Goal: Task Accomplishment & Management: Use online tool/utility

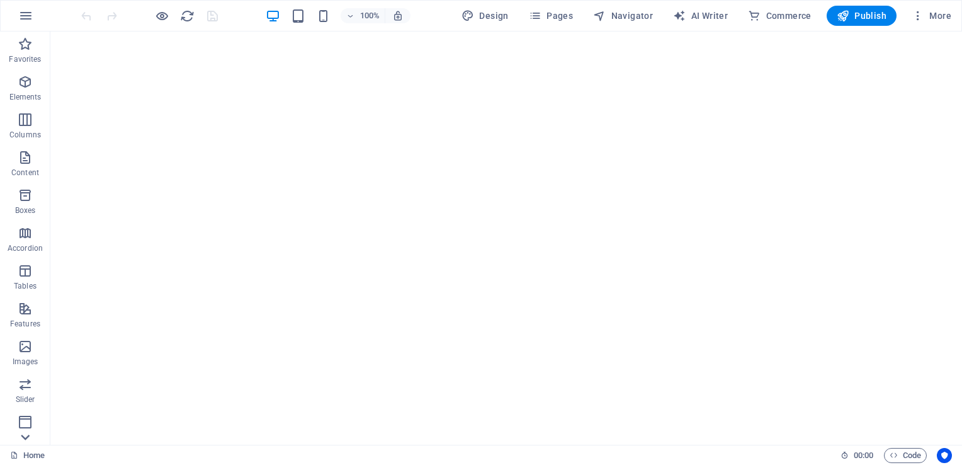
click at [20, 435] on icon at bounding box center [25, 437] width 18 height 18
click at [23, 419] on icon "button" at bounding box center [25, 419] width 15 height 15
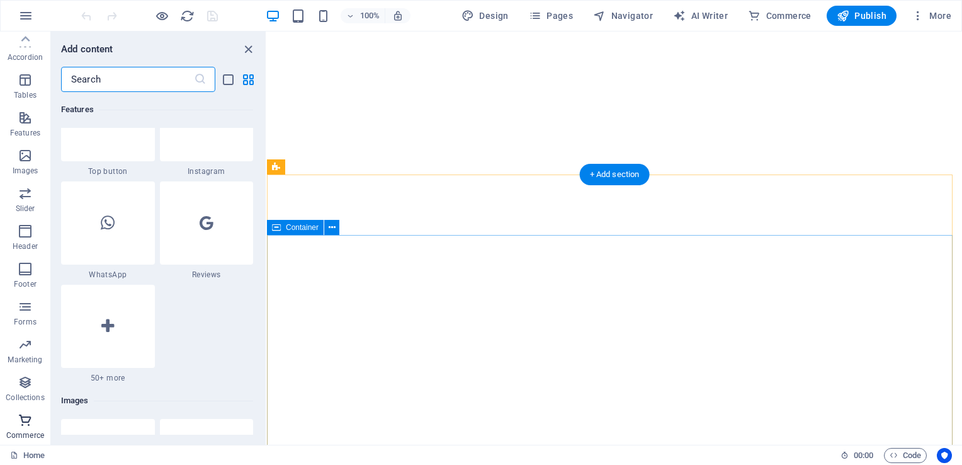
scroll to position [12136, 0]
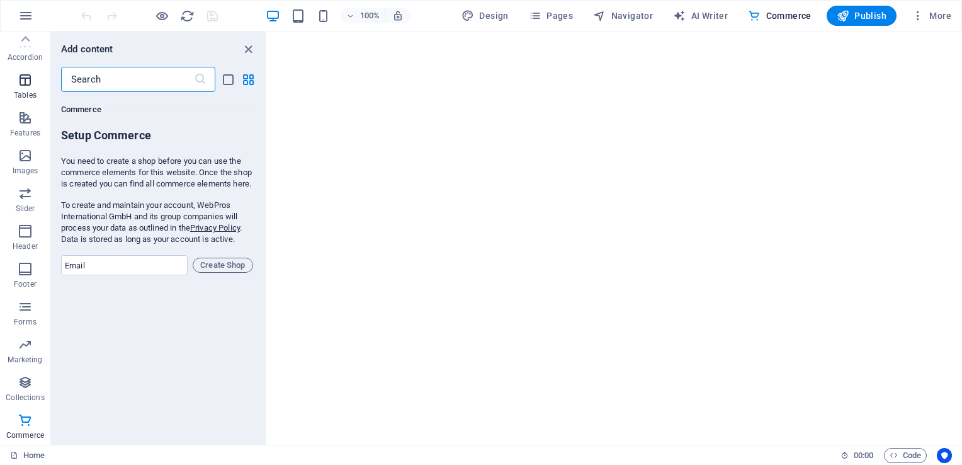
click at [26, 79] on icon "button" at bounding box center [25, 79] width 15 height 15
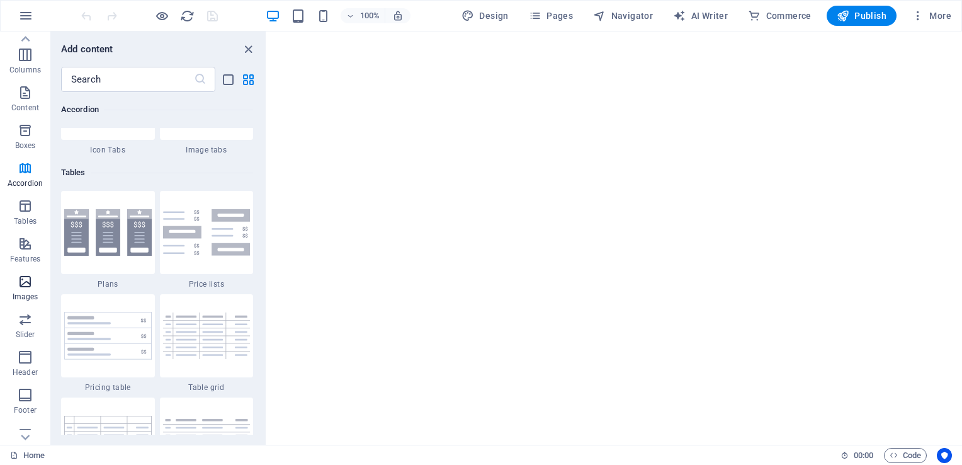
scroll to position [0, 0]
click at [18, 83] on icon "button" at bounding box center [25, 81] width 15 height 15
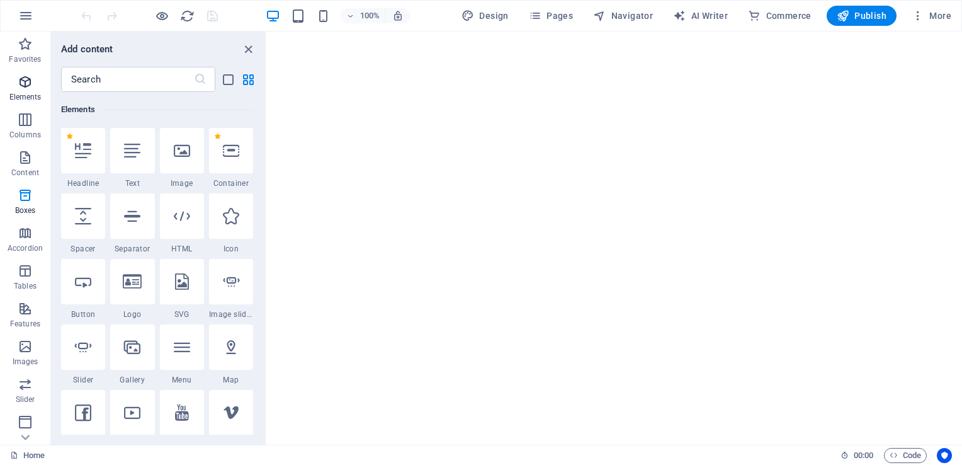
scroll to position [134, 0]
click at [20, 47] on icon "button" at bounding box center [25, 44] width 15 height 15
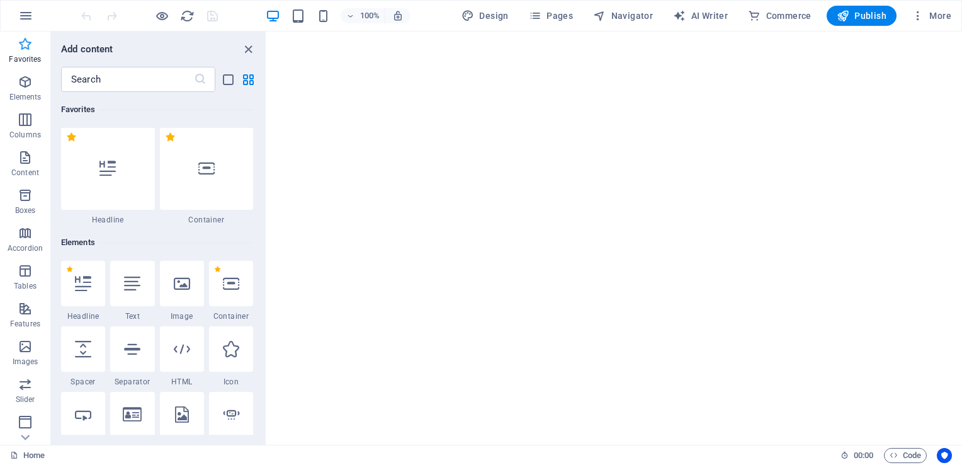
scroll to position [0, 0]
click at [715, 16] on span "AI Writer" at bounding box center [700, 15] width 55 height 13
select select "English"
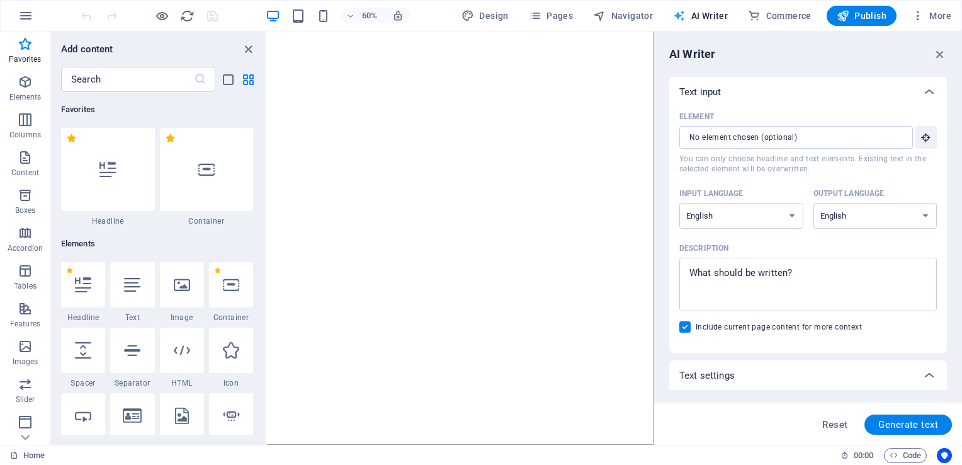
click at [707, 10] on span "AI Writer" at bounding box center [700, 15] width 55 height 13
click at [811, 273] on textarea "Description x ​" at bounding box center [808, 284] width 245 height 41
type textarea "x"
click at [943, 42] on div "AI Writer Text input Element ​ You can only choose headline and text elements. …" at bounding box center [808, 237] width 308 height 413
click at [942, 52] on icon "button" at bounding box center [940, 54] width 14 height 14
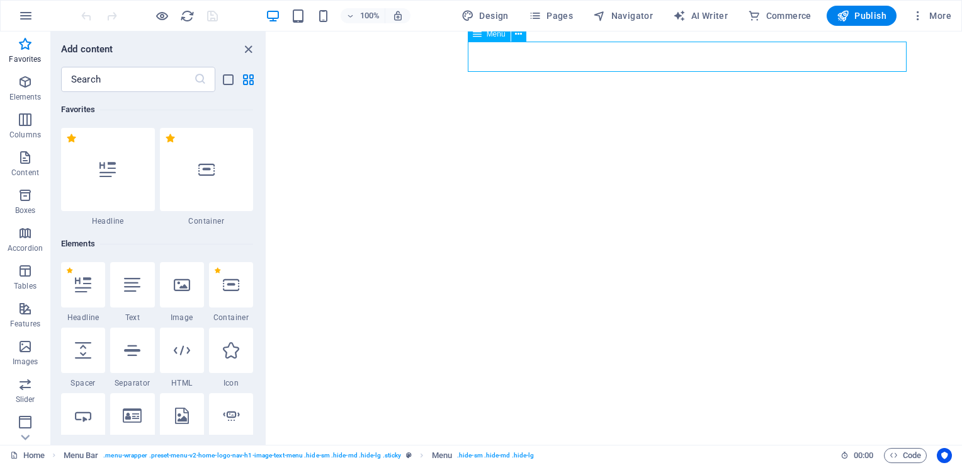
select select
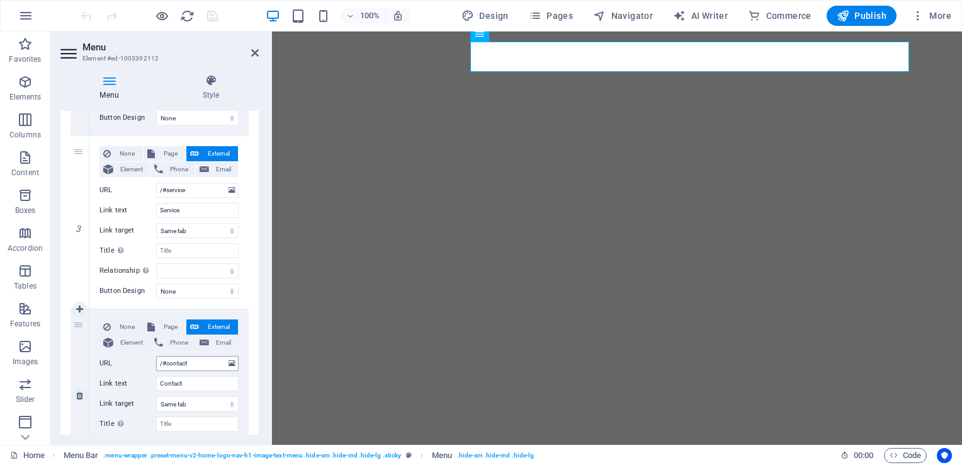
scroll to position [522, 0]
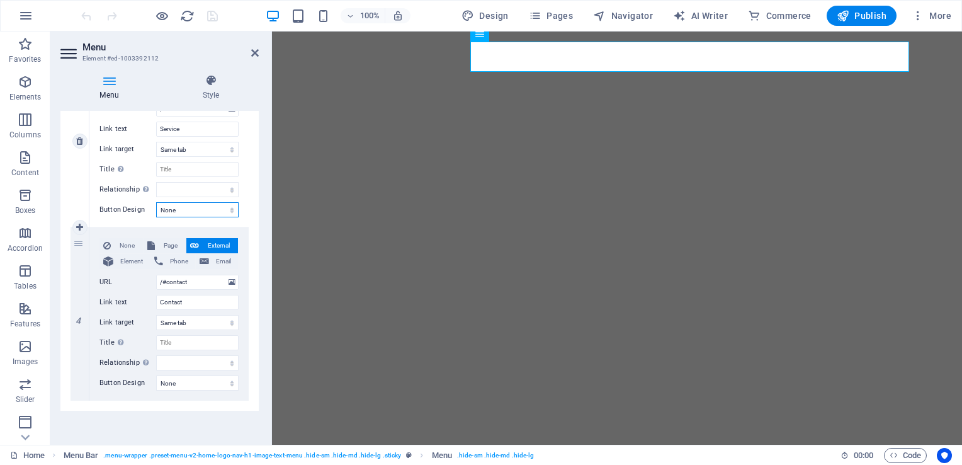
click at [198, 213] on select "None Default Primary Secondary" at bounding box center [197, 209] width 82 height 15
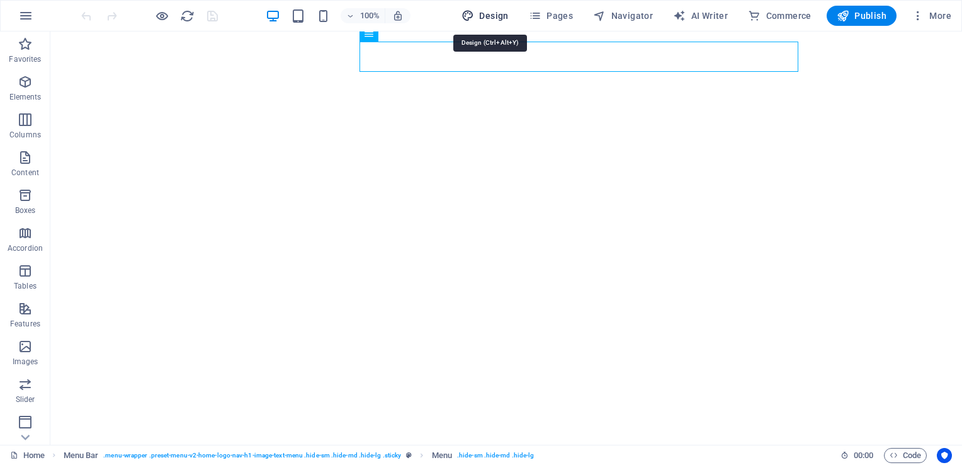
click at [484, 6] on button "Design" at bounding box center [485, 16] width 57 height 20
select select "px"
select select "200"
select select "px"
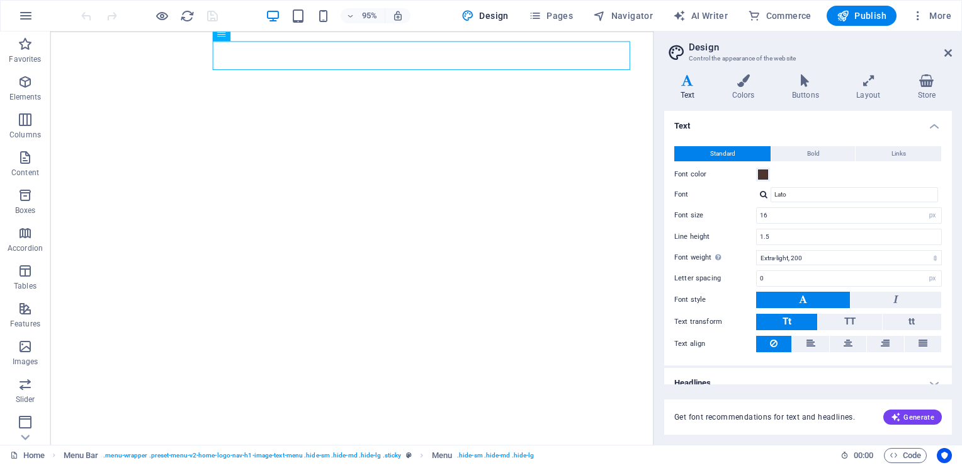
click at [308, 4] on div "95% Design Pages Navigator AI Writer Commerce Publish More" at bounding box center [481, 16] width 961 height 30
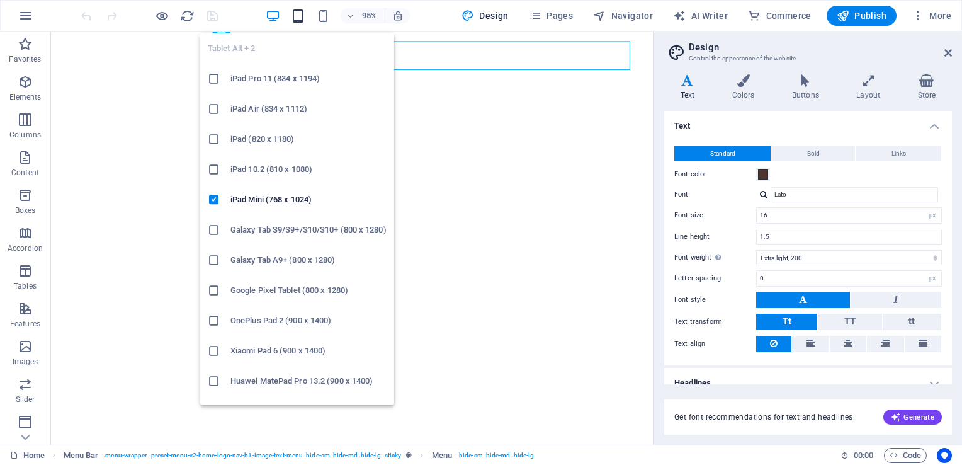
click at [305, 14] on icon "button" at bounding box center [298, 16] width 14 height 14
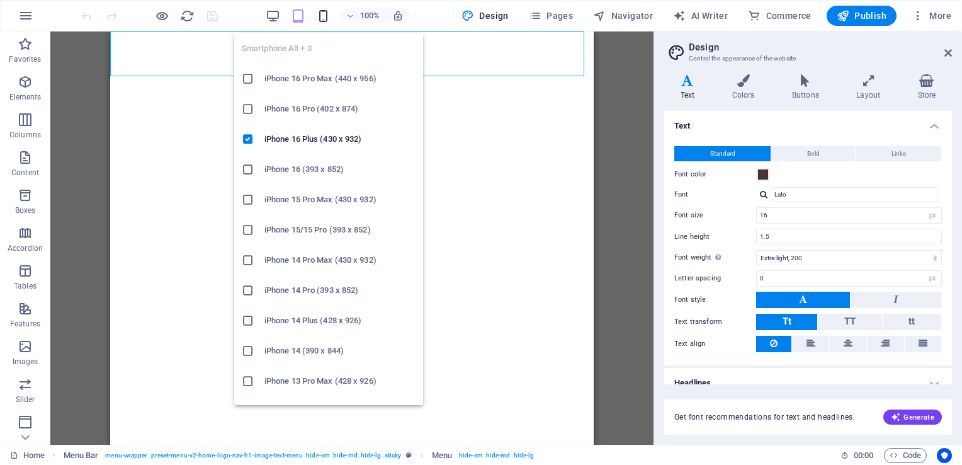
click at [325, 14] on icon "button" at bounding box center [323, 16] width 14 height 14
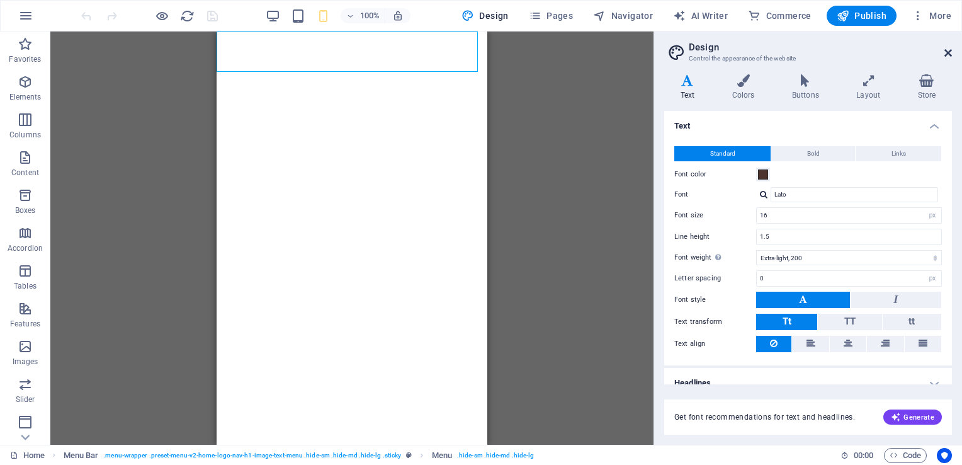
click at [945, 54] on icon at bounding box center [949, 53] width 8 height 10
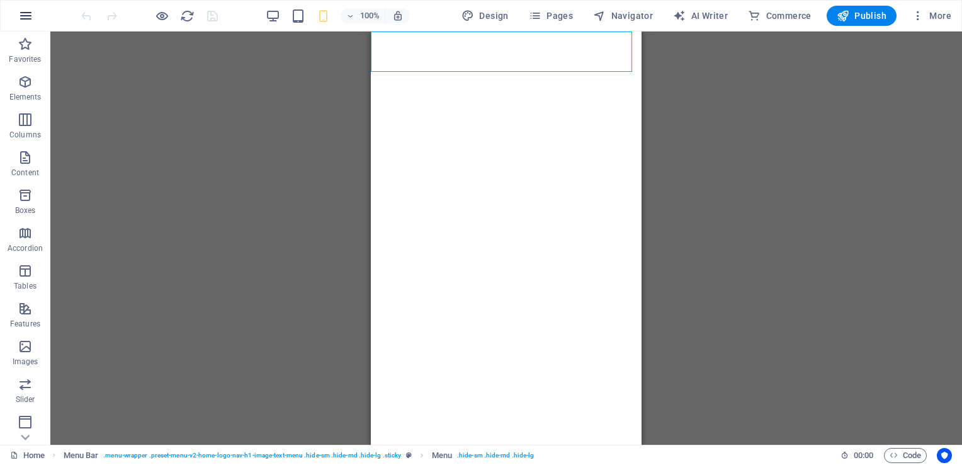
click at [30, 14] on icon "button" at bounding box center [25, 15] width 15 height 15
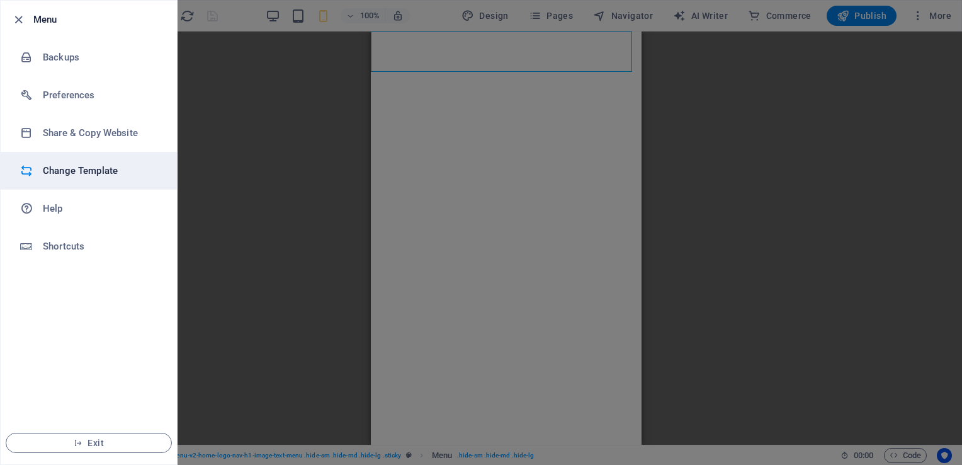
click at [69, 180] on li "Change Template" at bounding box center [89, 171] width 176 height 38
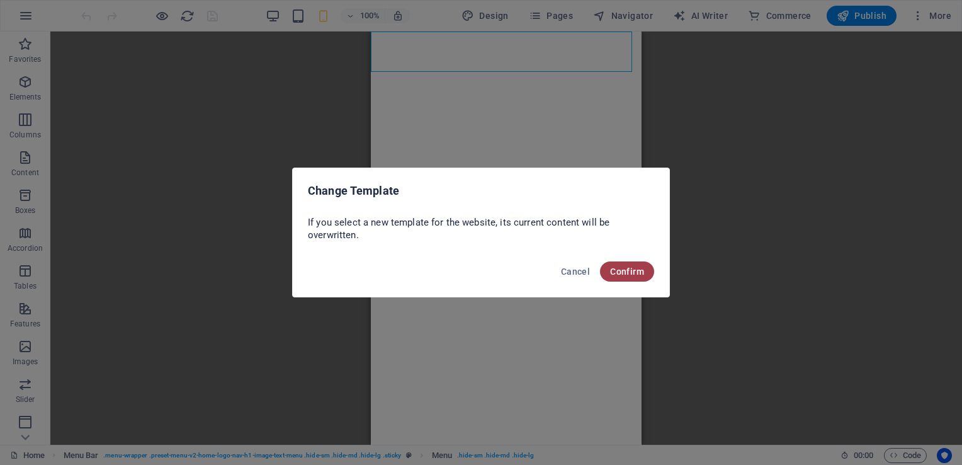
click at [628, 270] on span "Confirm" at bounding box center [627, 271] width 34 height 10
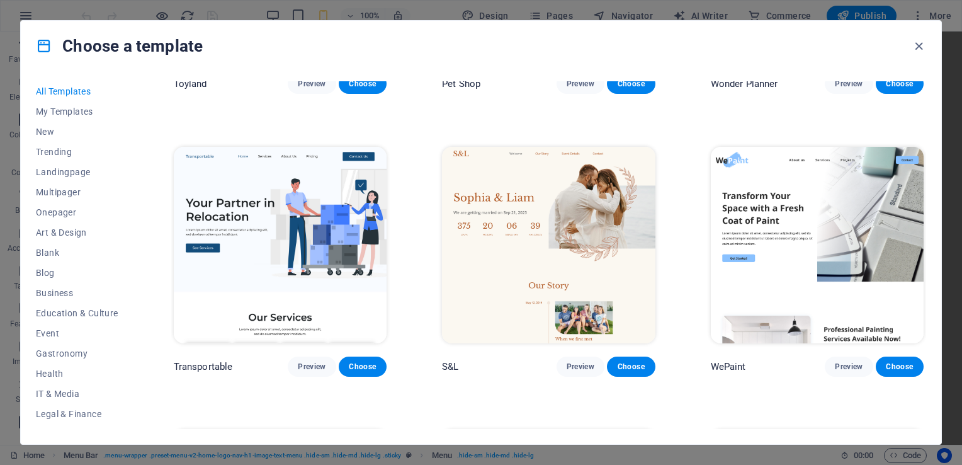
scroll to position [1317, 0]
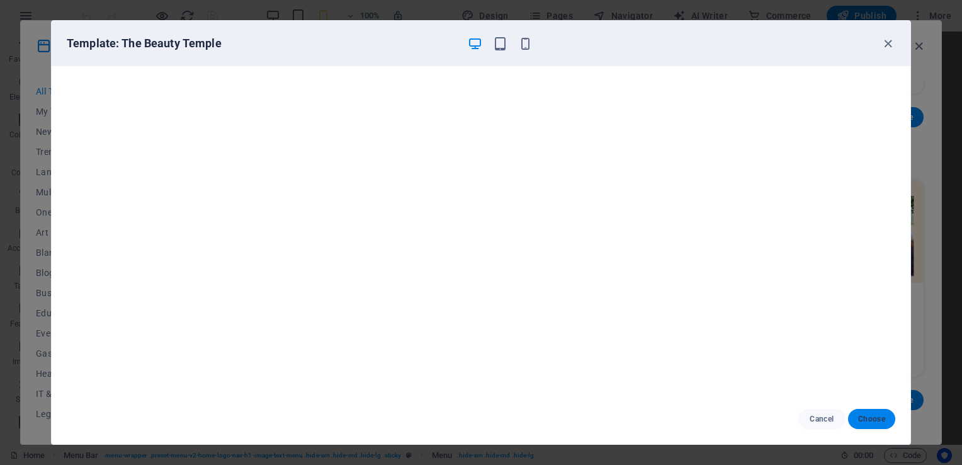
click at [877, 415] on span "Choose" at bounding box center [871, 419] width 27 height 10
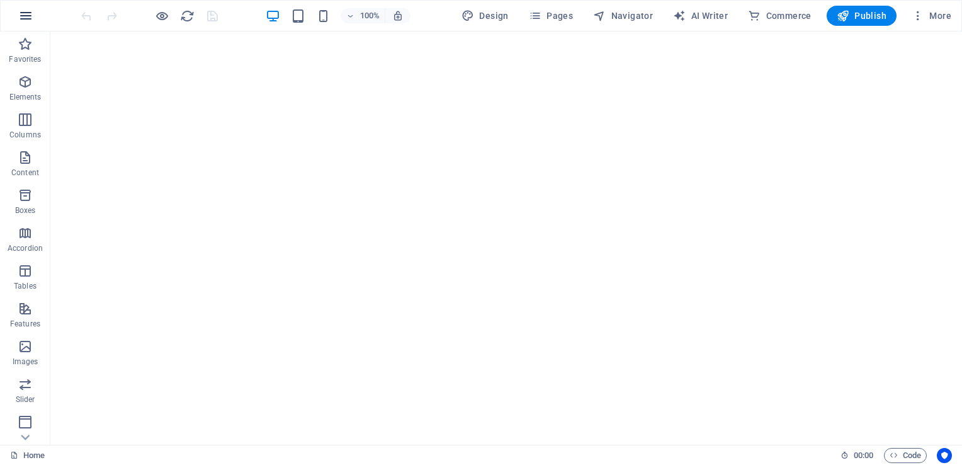
click at [35, 12] on button "button" at bounding box center [26, 16] width 30 height 30
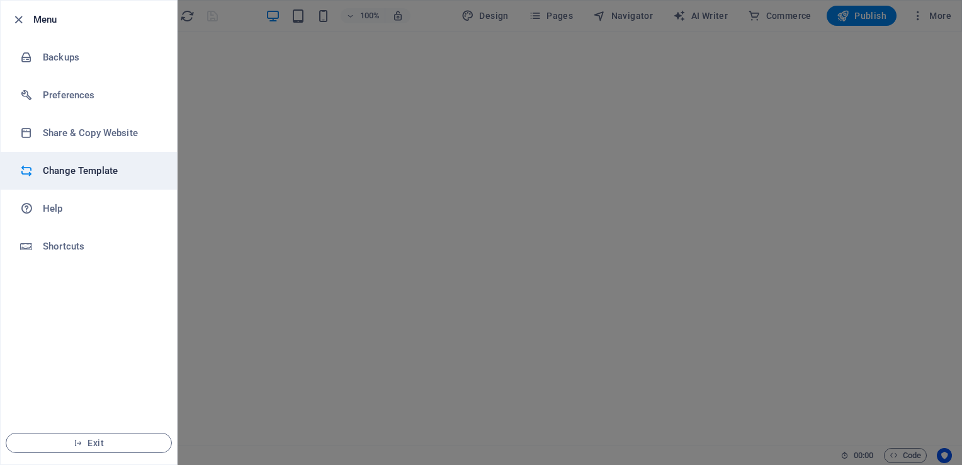
click at [86, 174] on h6 "Change Template" at bounding box center [101, 170] width 117 height 15
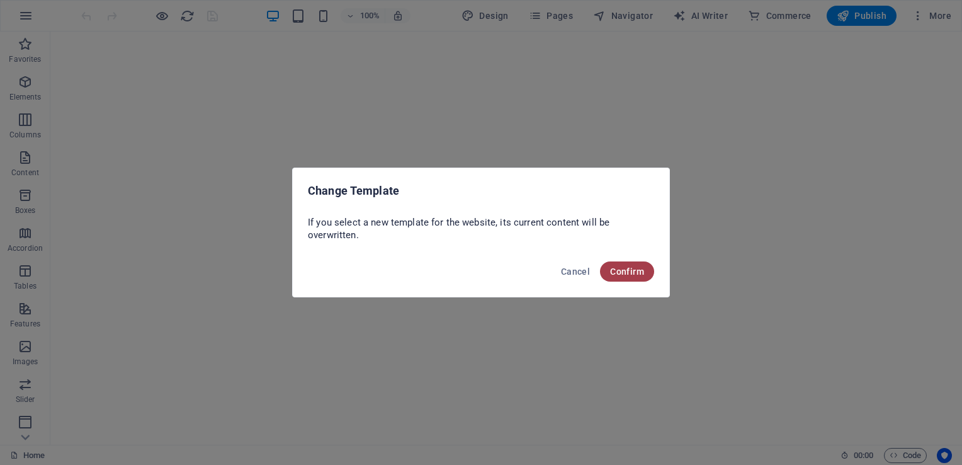
click at [622, 276] on button "Confirm" at bounding box center [627, 271] width 54 height 20
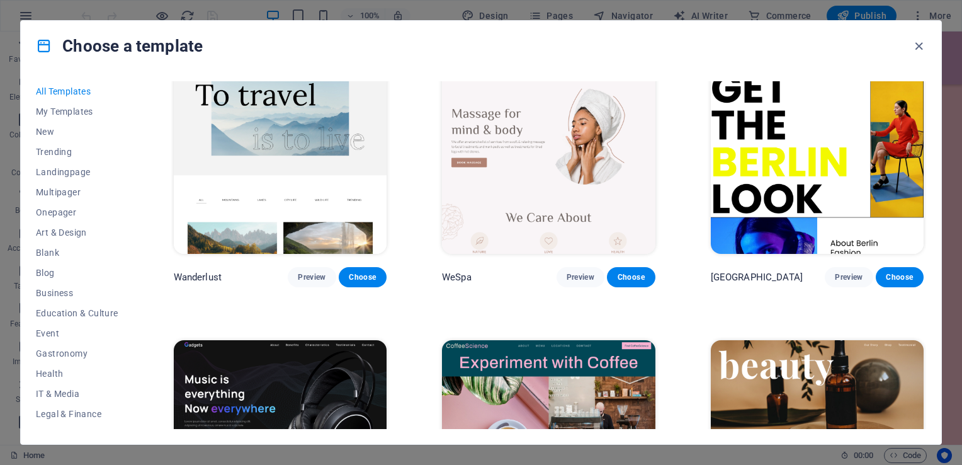
scroll to position [3386, 0]
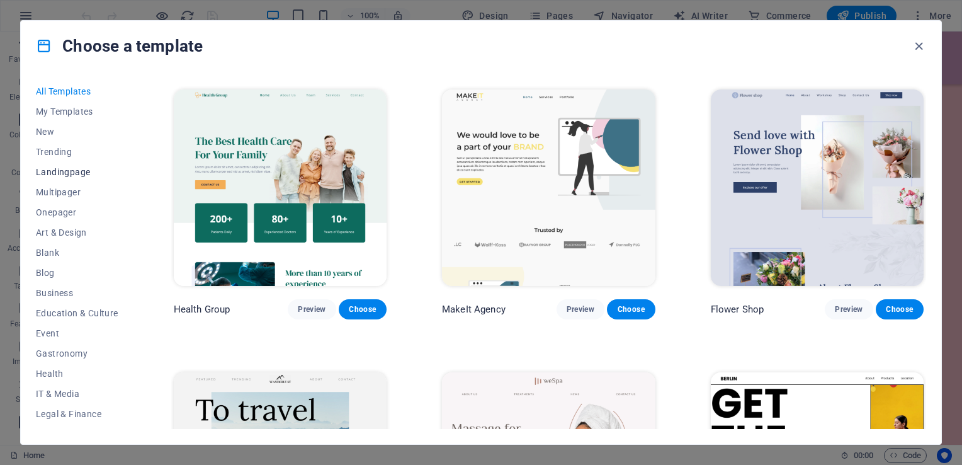
click at [71, 168] on span "Landingpage" at bounding box center [77, 172] width 82 height 10
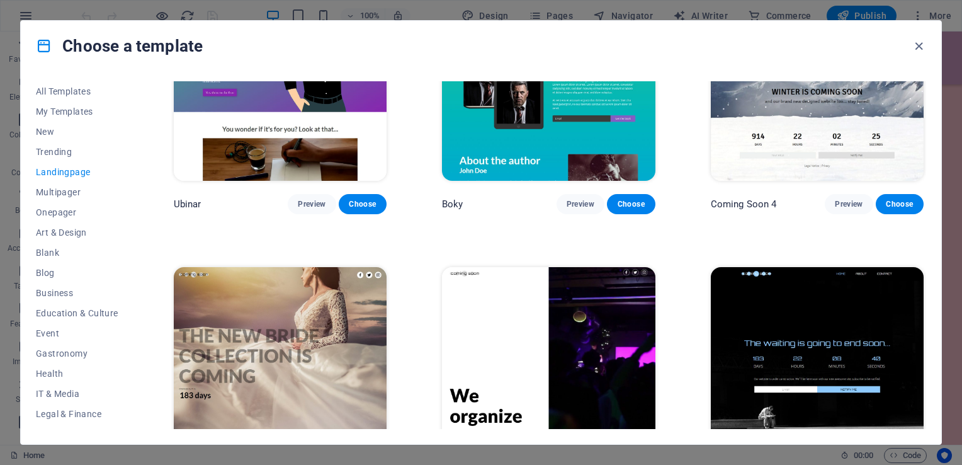
scroll to position [2134, 0]
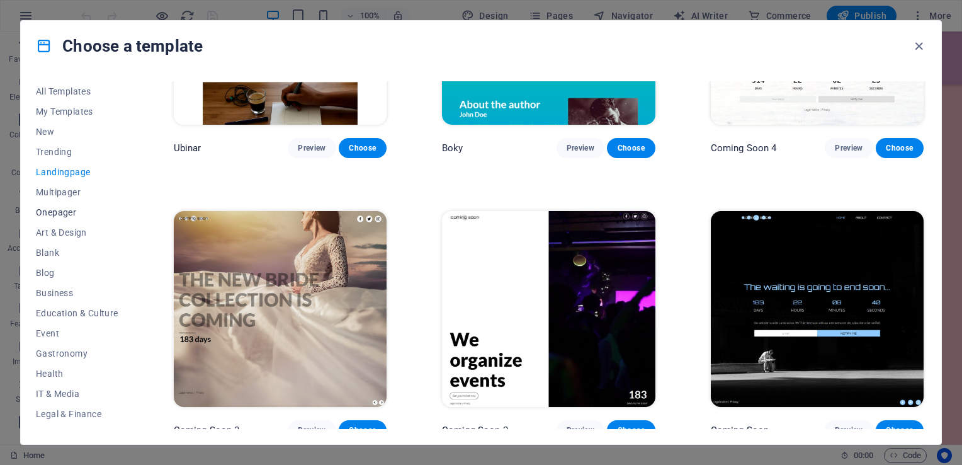
click at [76, 218] on button "Onepager" at bounding box center [77, 212] width 82 height 20
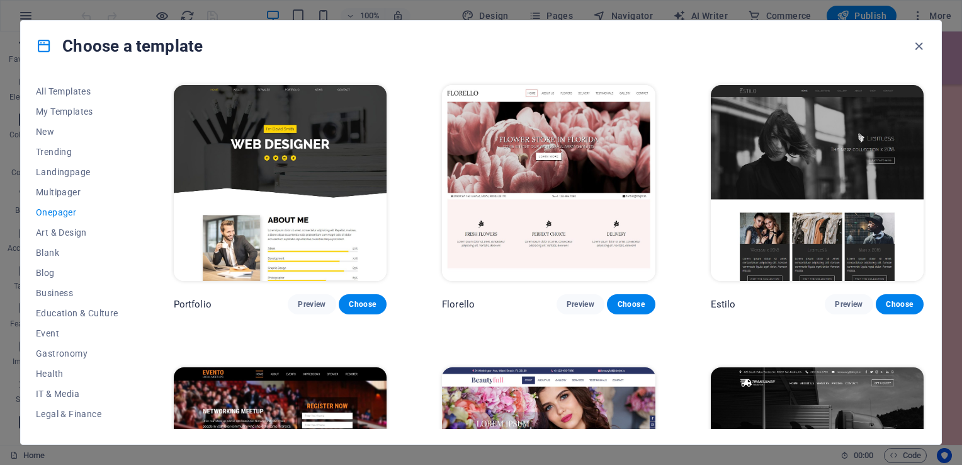
scroll to position [5838, 0]
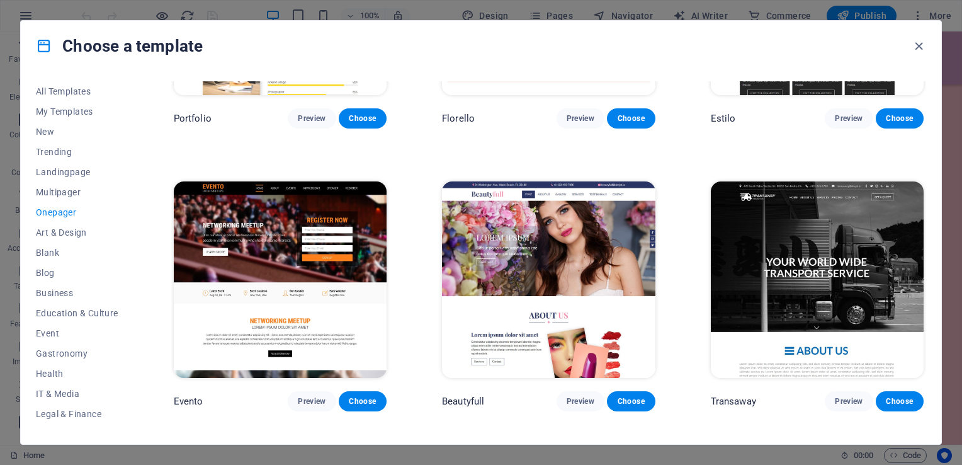
click at [559, 308] on img at bounding box center [548, 279] width 213 height 196
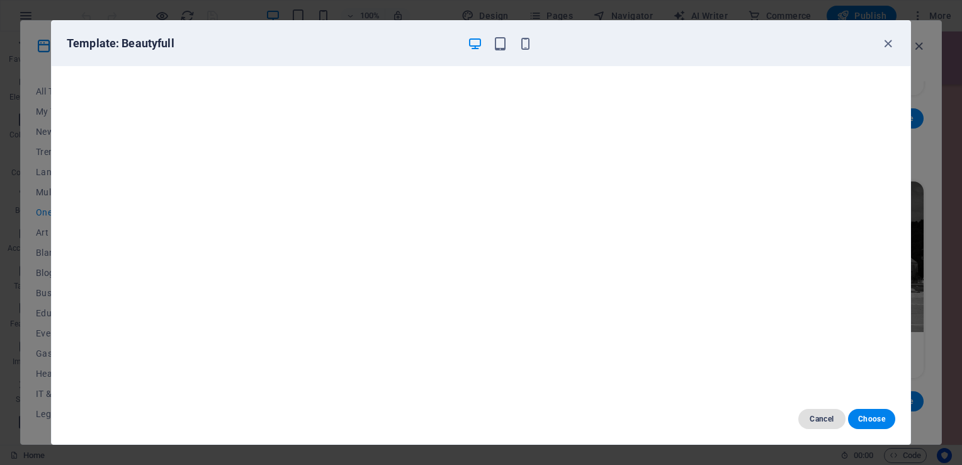
click at [817, 421] on span "Cancel" at bounding box center [822, 419] width 27 height 10
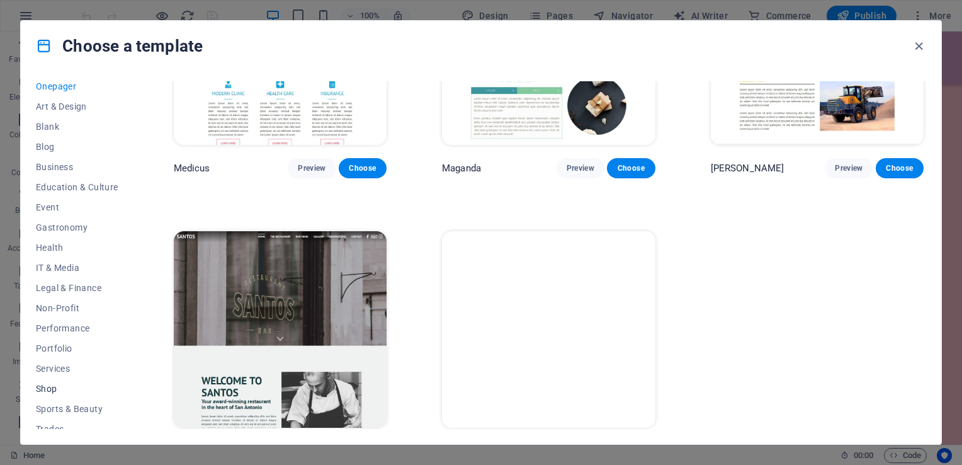
scroll to position [176, 0]
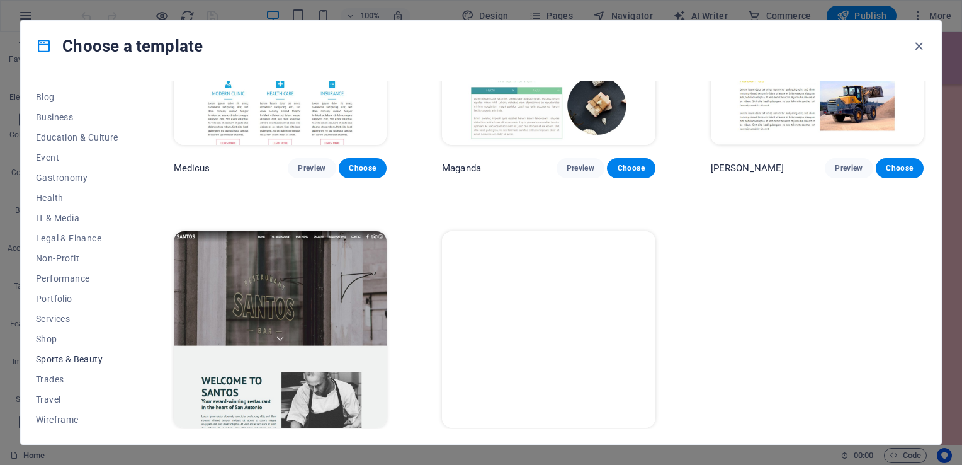
click at [81, 360] on span "Sports & Beauty" at bounding box center [77, 359] width 82 height 10
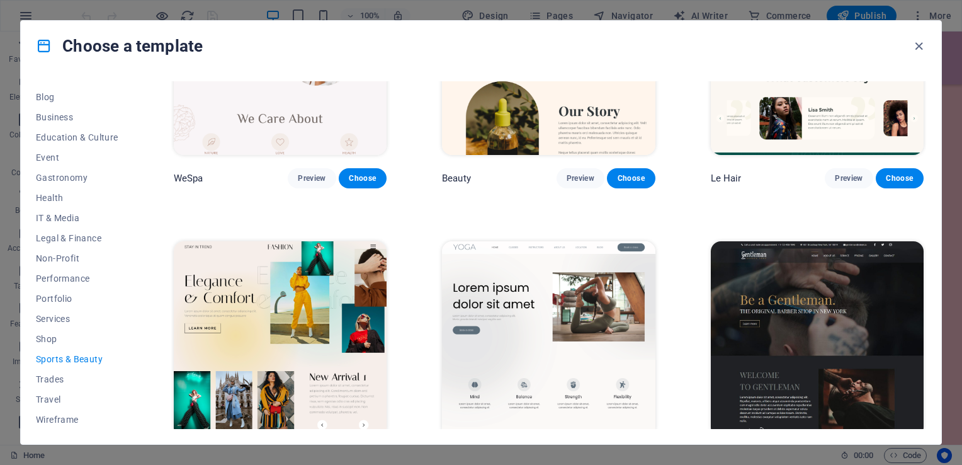
scroll to position [219, 0]
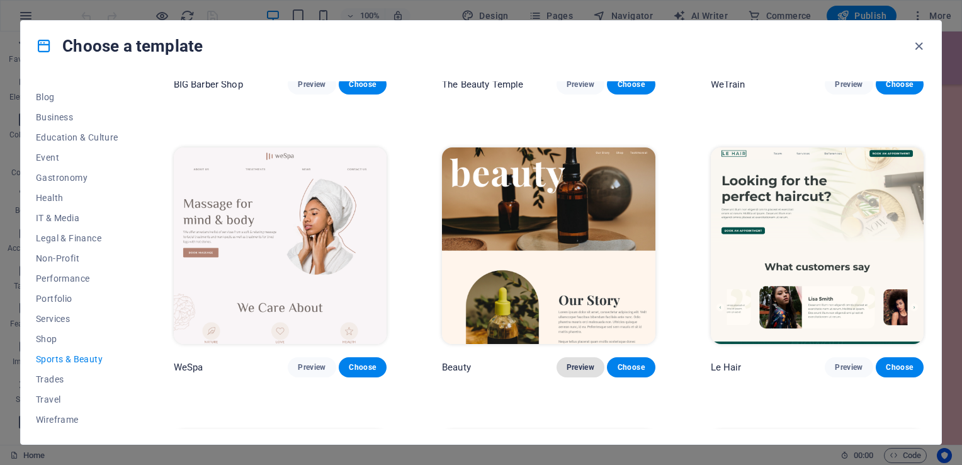
click at [567, 366] on span "Preview" at bounding box center [581, 367] width 28 height 10
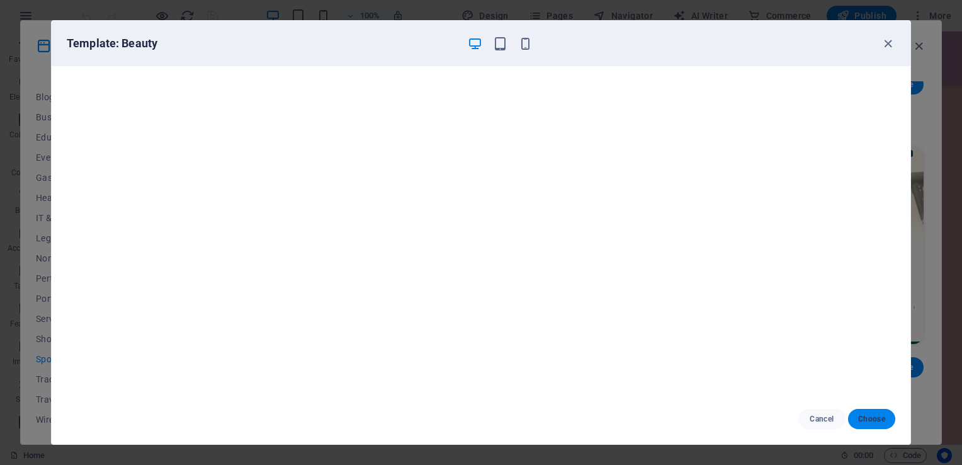
click at [867, 416] on span "Choose" at bounding box center [871, 419] width 27 height 10
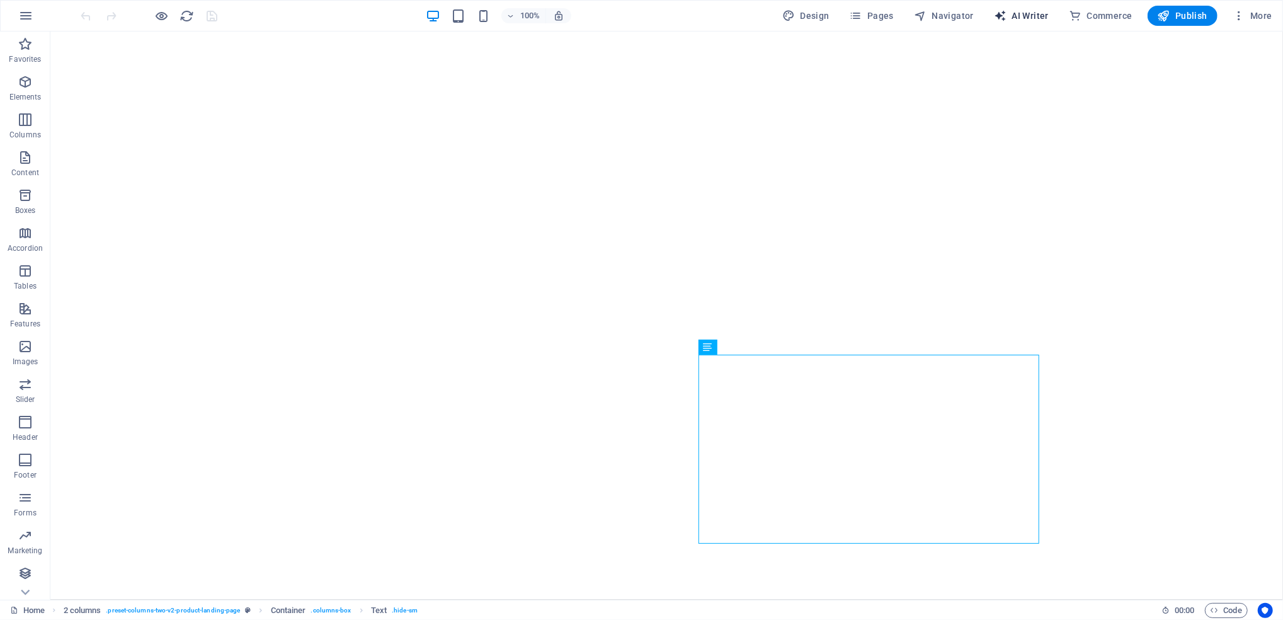
click at [962, 16] on span "AI Writer" at bounding box center [1021, 15] width 55 height 13
select select "English"
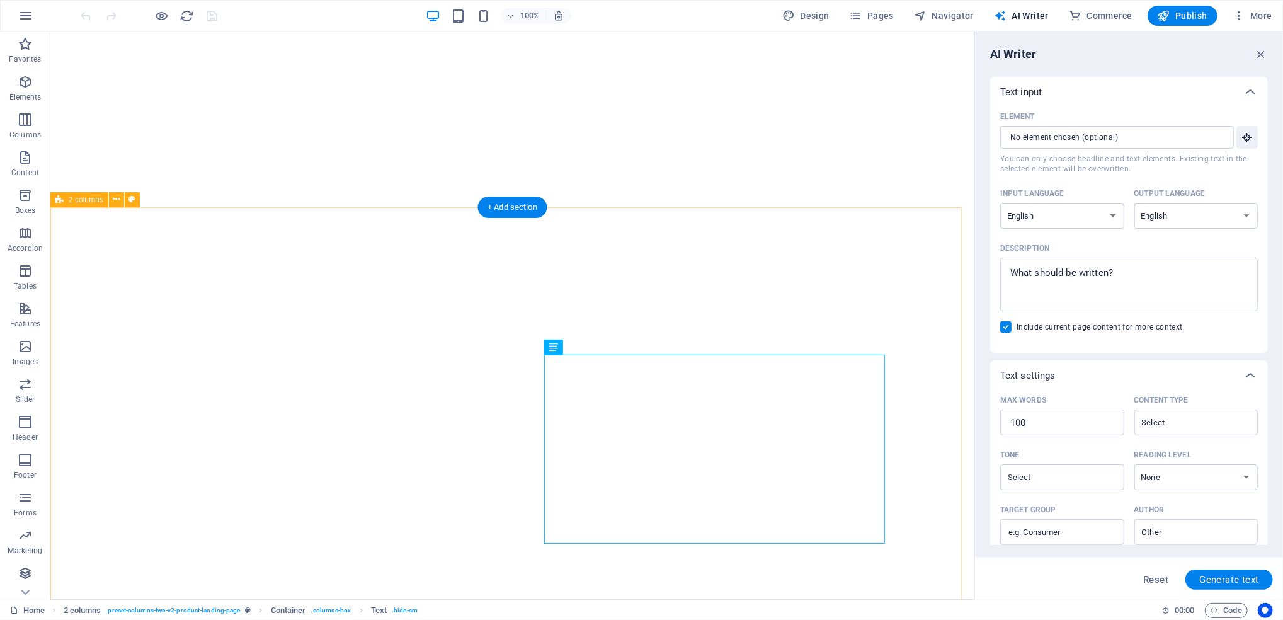
scroll to position [128, 0]
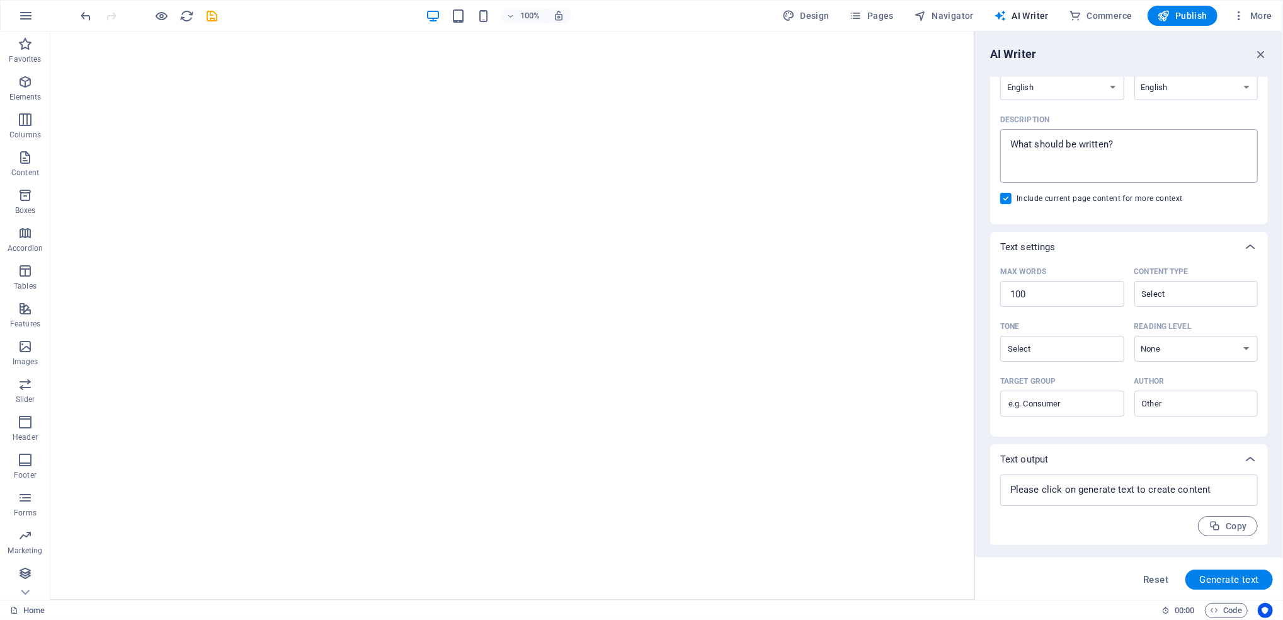
type textarea "x"
click at [962, 135] on textarea "Description x ​" at bounding box center [1128, 155] width 245 height 41
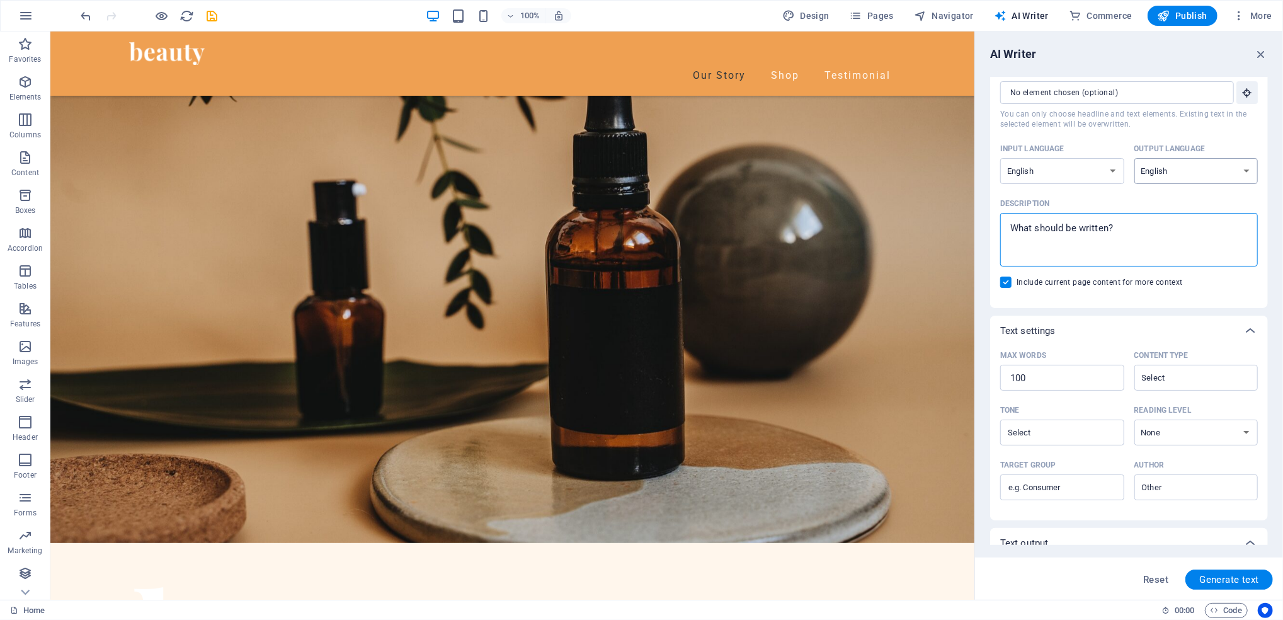
scroll to position [336, 0]
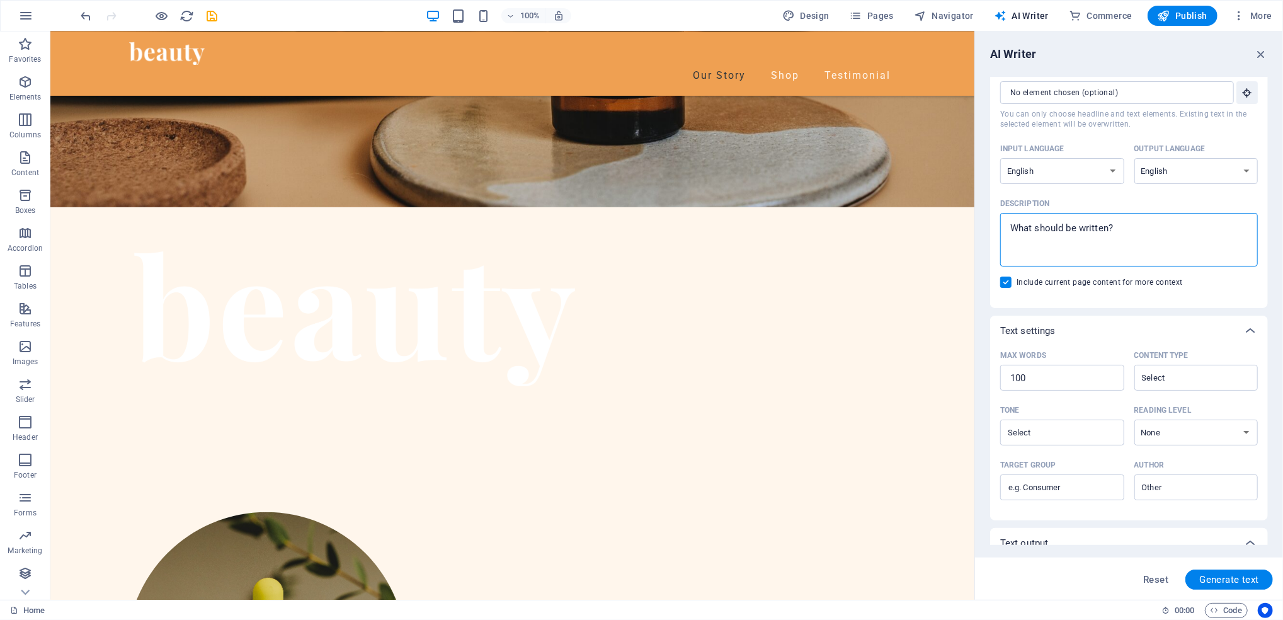
click at [962, 229] on textarea "Description x ​" at bounding box center [1128, 239] width 245 height 41
type textarea "ds"
type textarea "x"
type textarea "d"
type textarea "x"
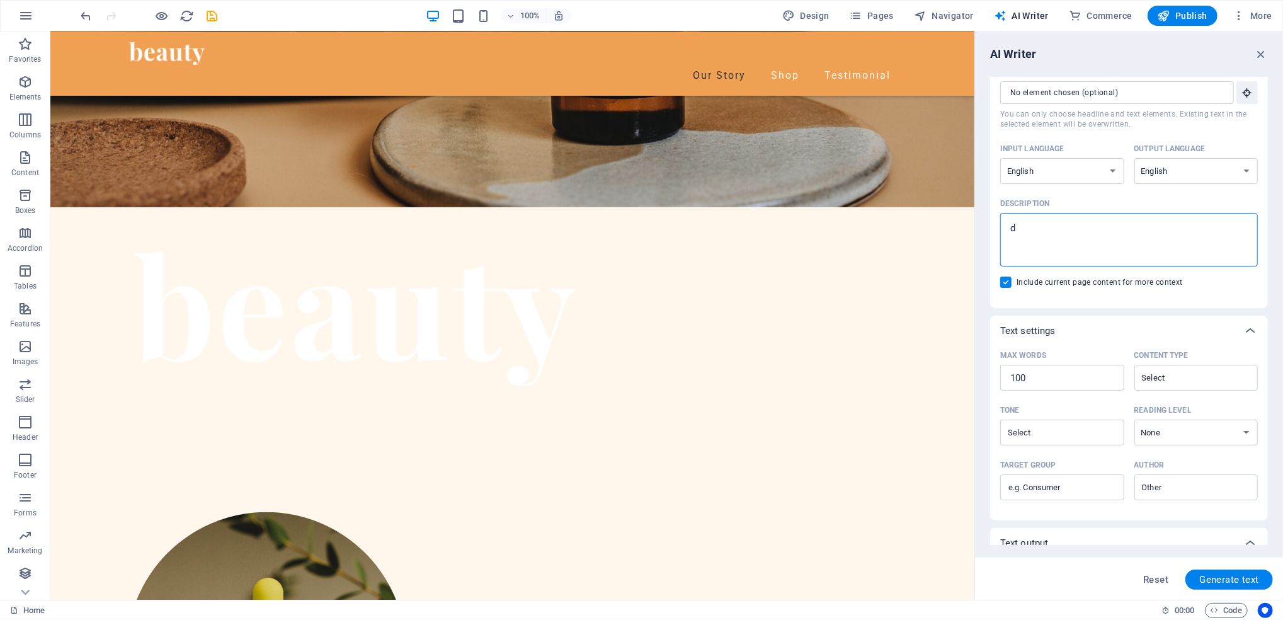
type textarea "x"
type textarea "c"
type textarea "x"
type textarea "cr"
type textarea "x"
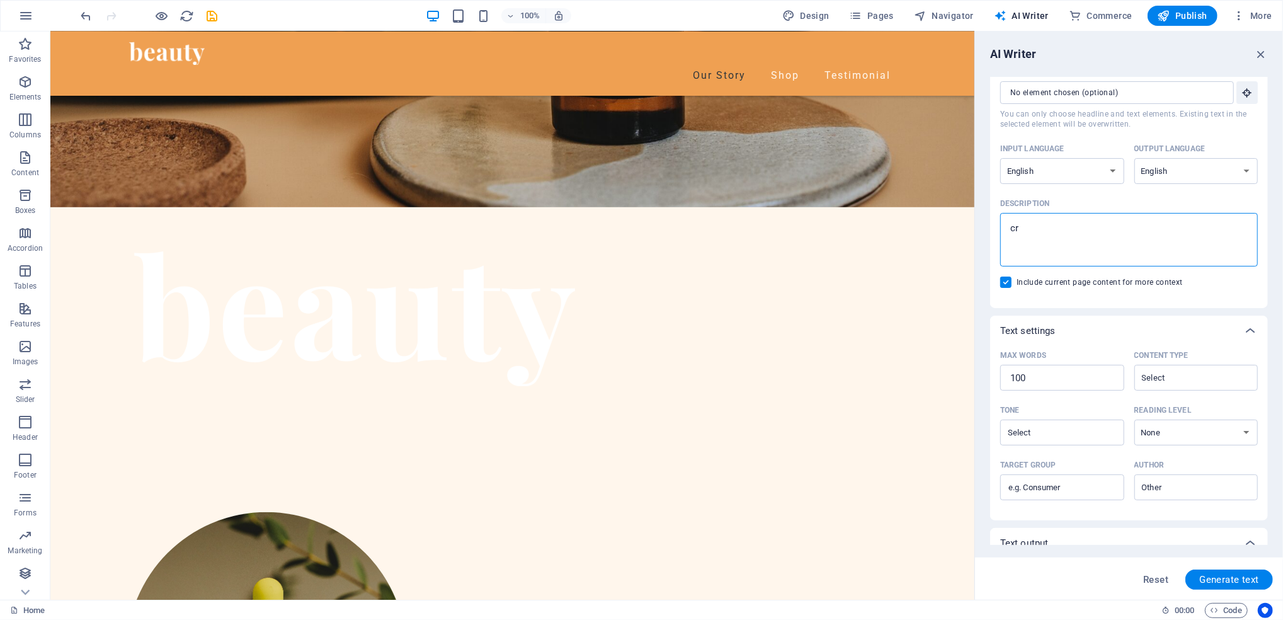
type textarea "cre"
type textarea "x"
type textarea "crea"
type textarea "x"
type textarea "creat"
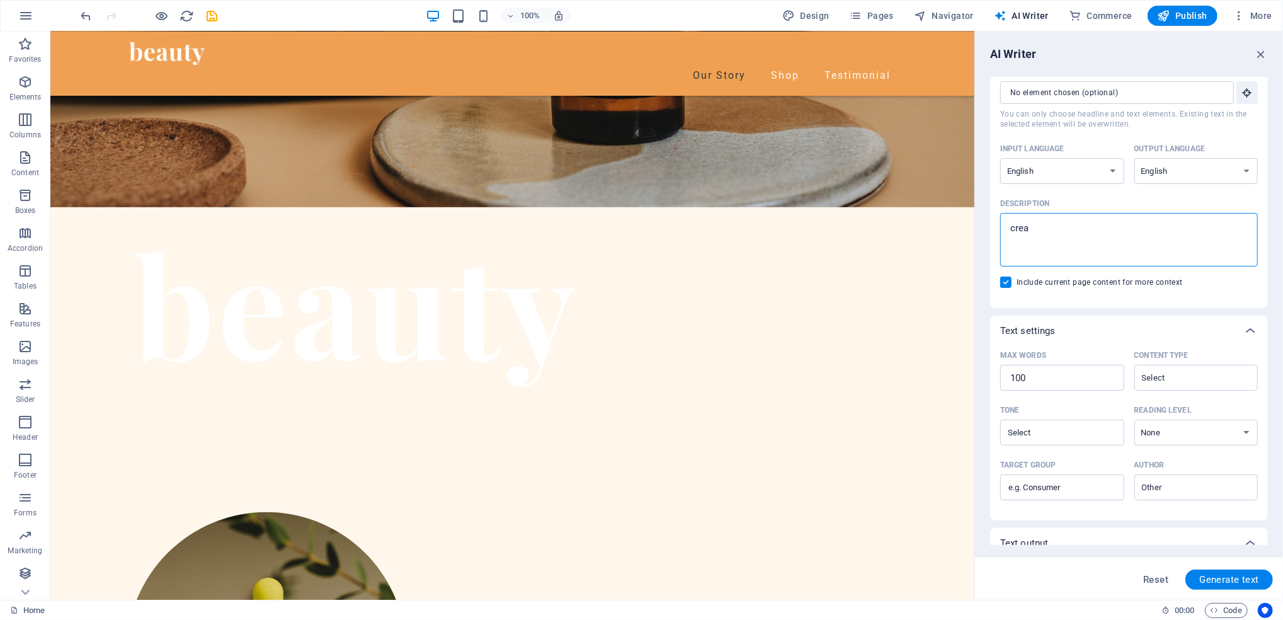
type textarea "x"
type textarea "create"
type textarea "x"
type textarea "create"
type textarea "x"
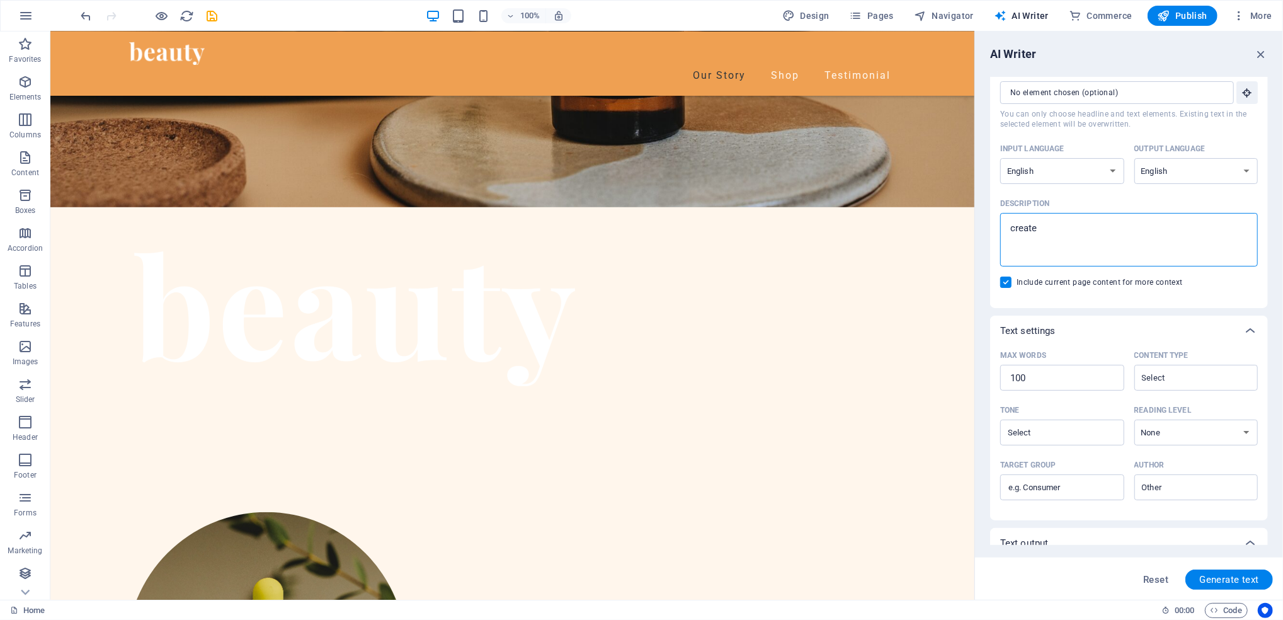
type textarea "create a"
type textarea "x"
type textarea "create a"
type textarea "x"
type textarea "create a s"
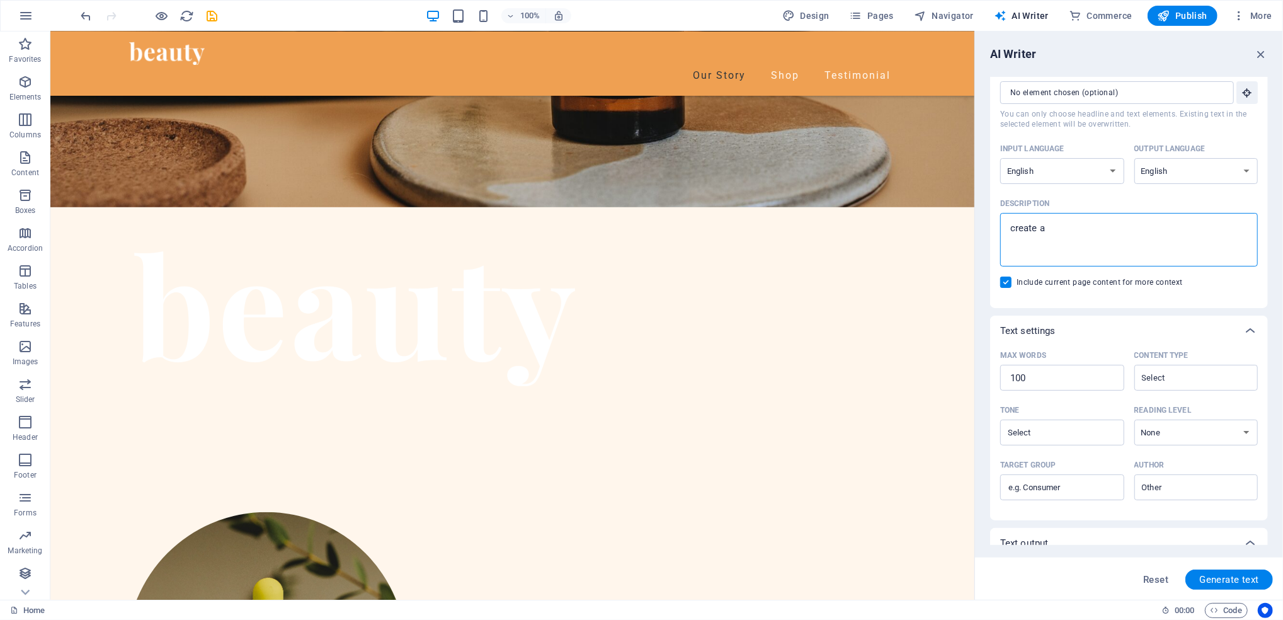
type textarea "x"
type textarea "create a st"
type textarea "x"
type textarea "create a sto"
type textarea "x"
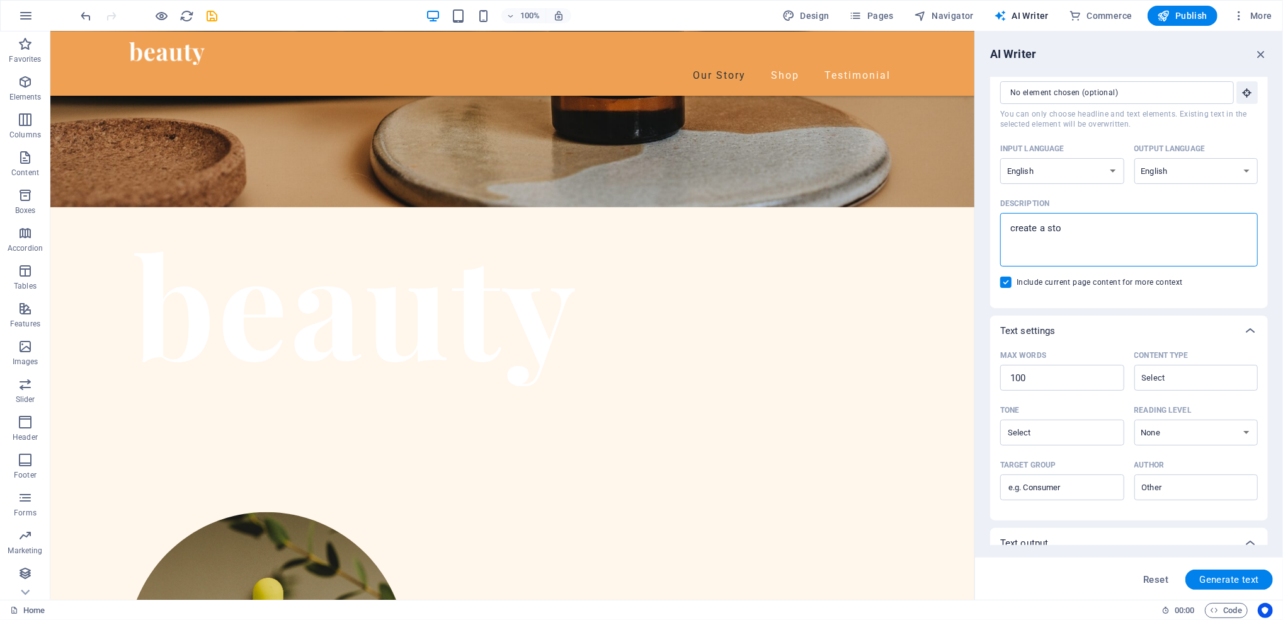
type textarea "create a stor"
type textarea "x"
type textarea "create a story"
type textarea "x"
type textarea "create a story"
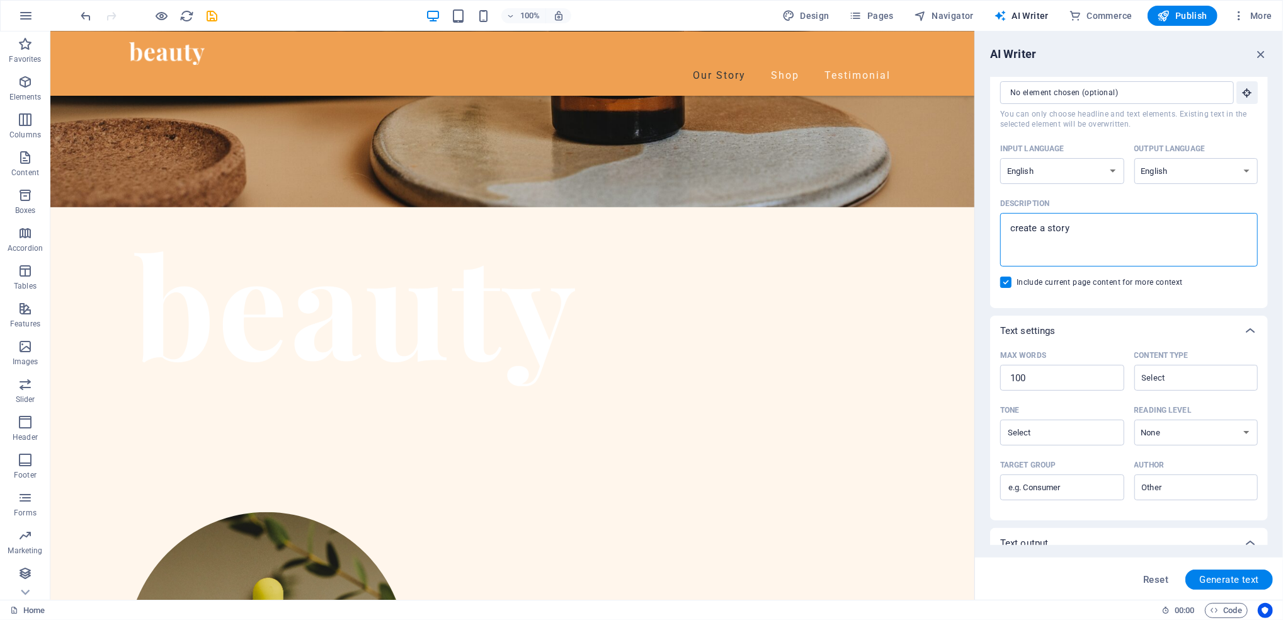
type textarea "x"
type textarea "create a story t"
type textarea "x"
type textarea "create a story to"
type textarea "x"
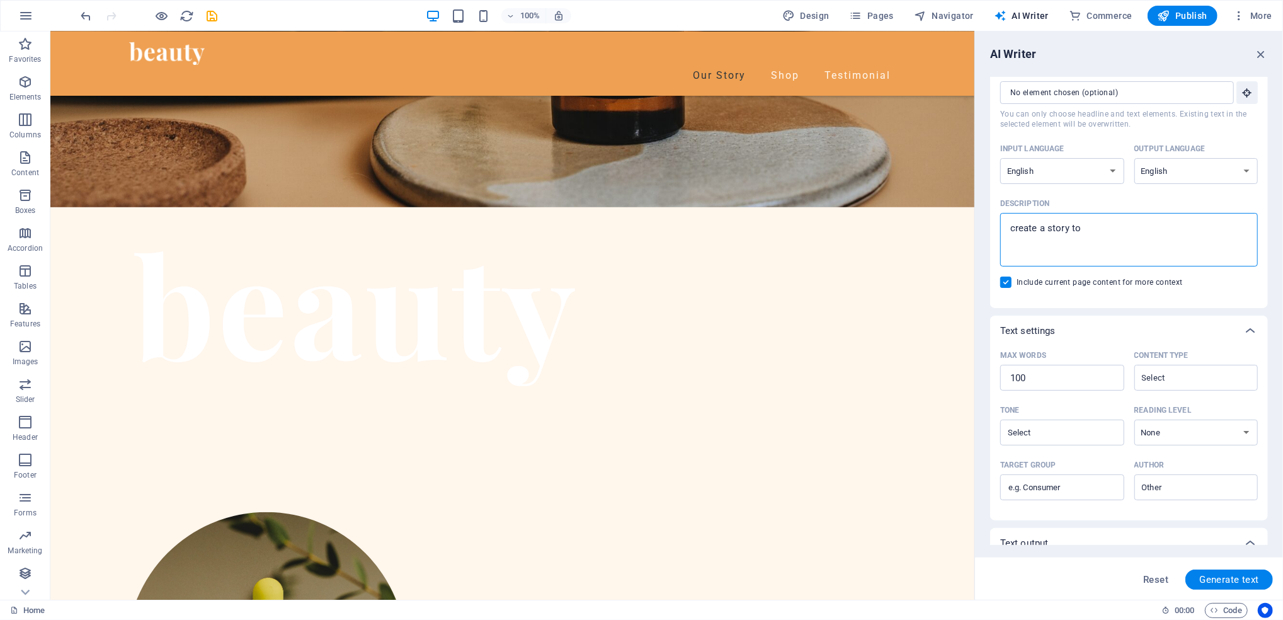
type textarea "create a story to"
type textarea "x"
type textarea "create a story to"
type textarea "x"
type textarea "create a story t"
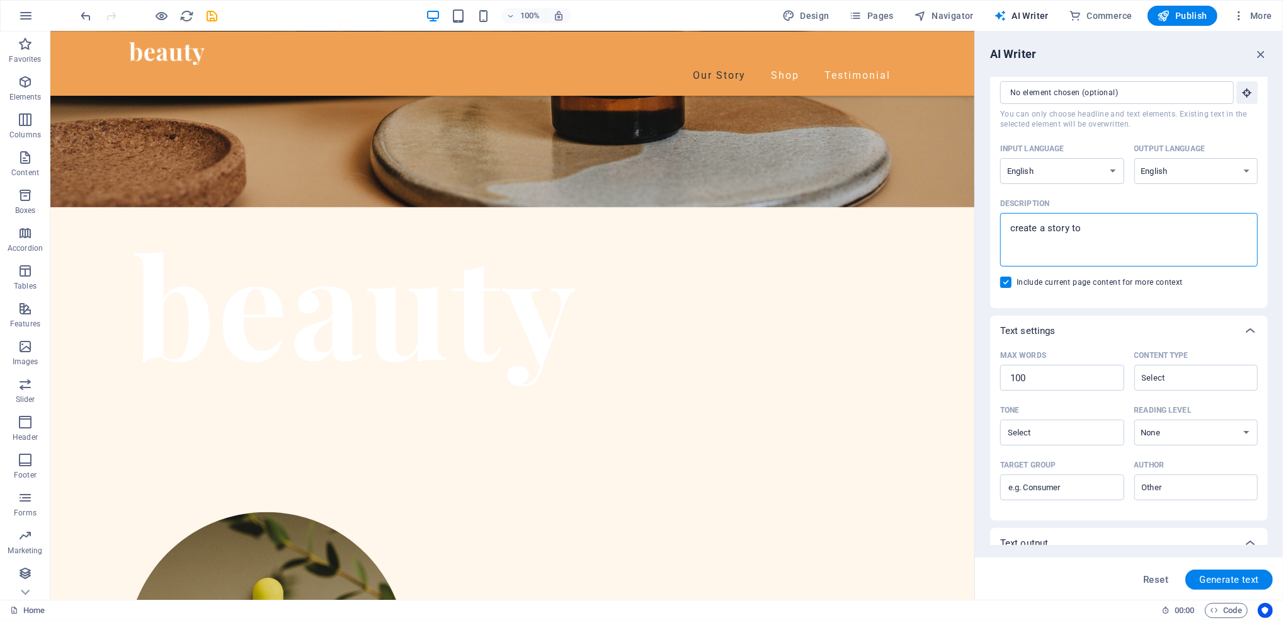
type textarea "x"
type textarea "create a story"
type textarea "x"
type textarea "create a story f"
type textarea "x"
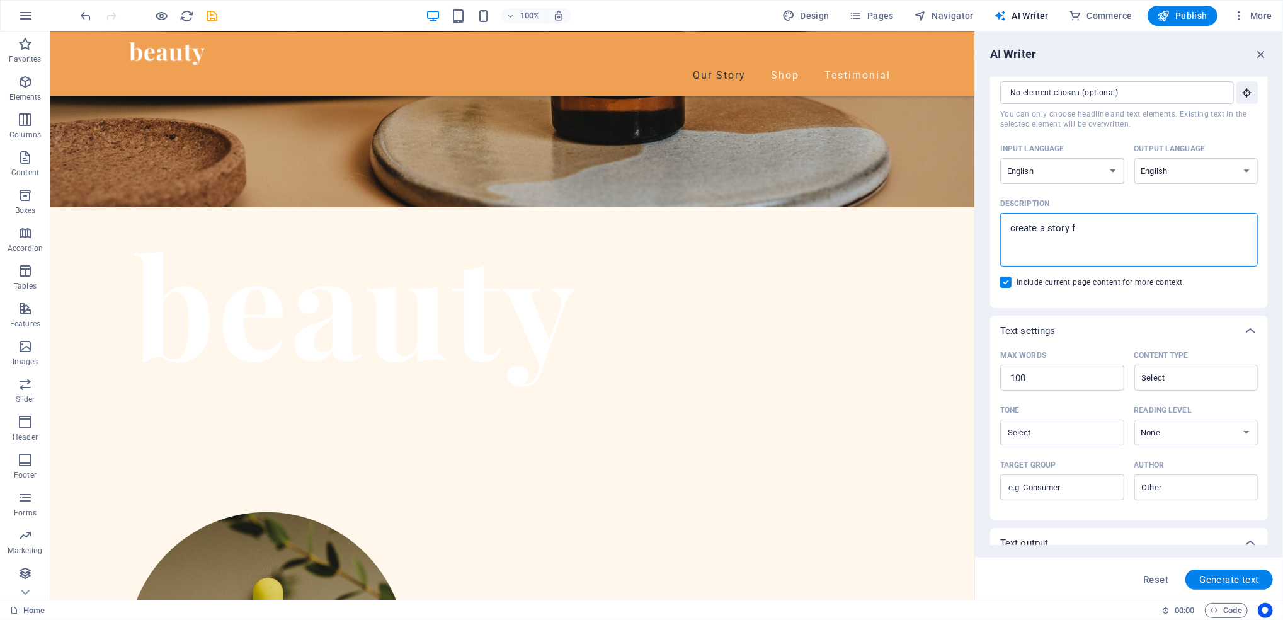
type textarea "create a story fo"
type textarea "x"
type textarea "create a story for"
type textarea "x"
type textarea "create a story for"
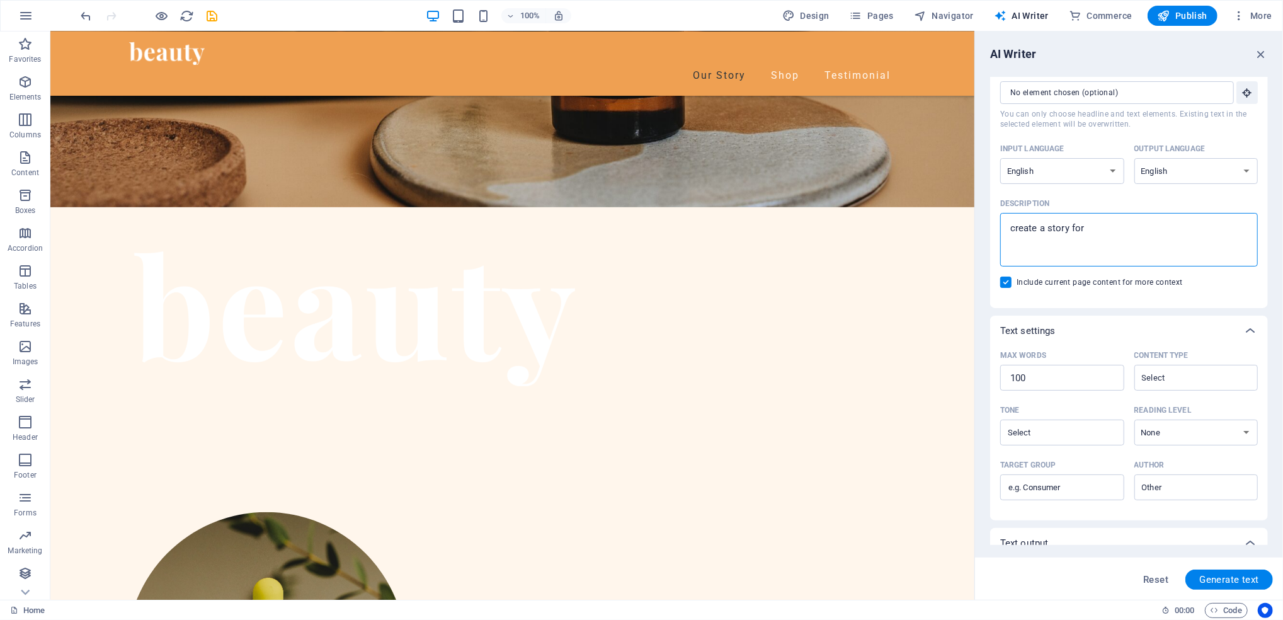
type textarea "x"
type textarea "create a story for a"
type textarea "x"
type textarea "create a story for a"
type textarea "x"
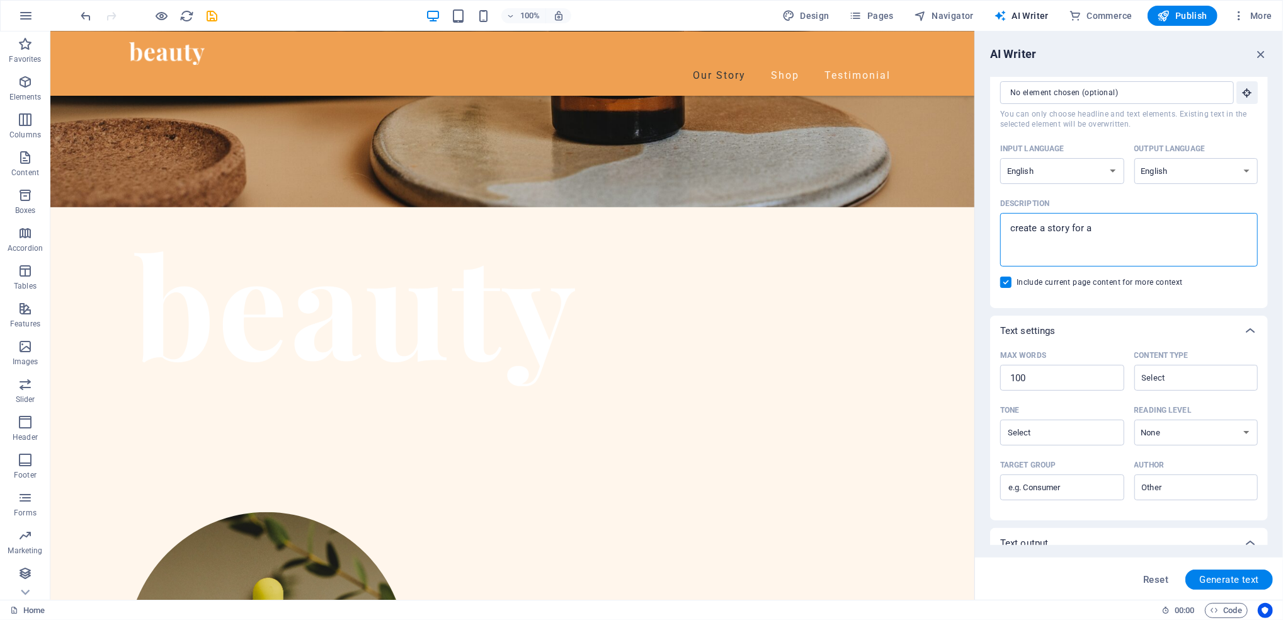
type textarea "create a story for a b"
type textarea "x"
type textarea "create a story for a be"
type textarea "x"
type textarea "create a story for a bea"
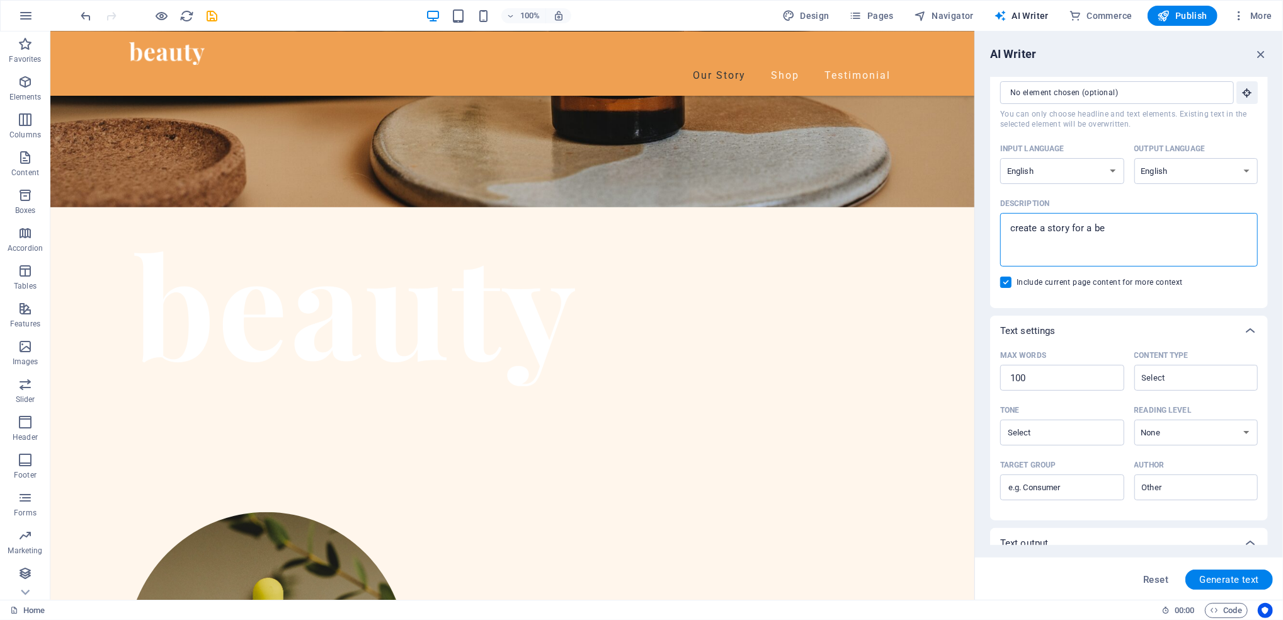
type textarea "x"
type textarea "create a story for a beau"
type textarea "x"
type textarea "create a story for a beaut"
type textarea "x"
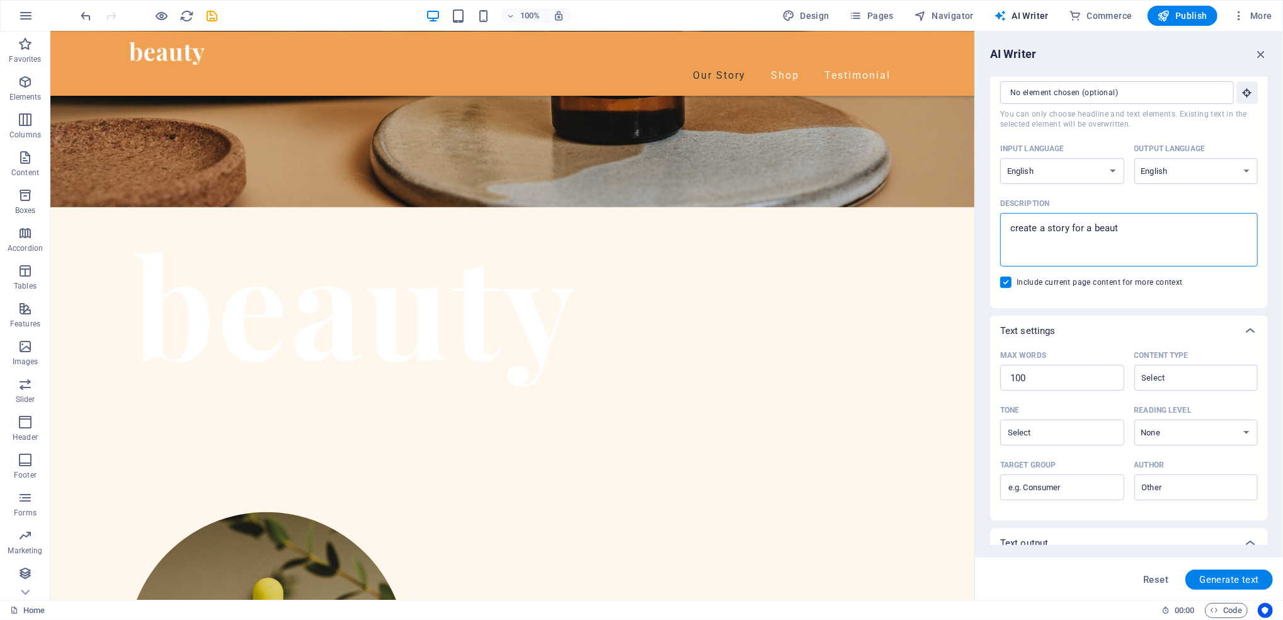
type textarea "create a story for a beauty"
type textarea "x"
type textarea "create a story for a beauty"
type textarea "x"
type textarea "create a story for a beauty b"
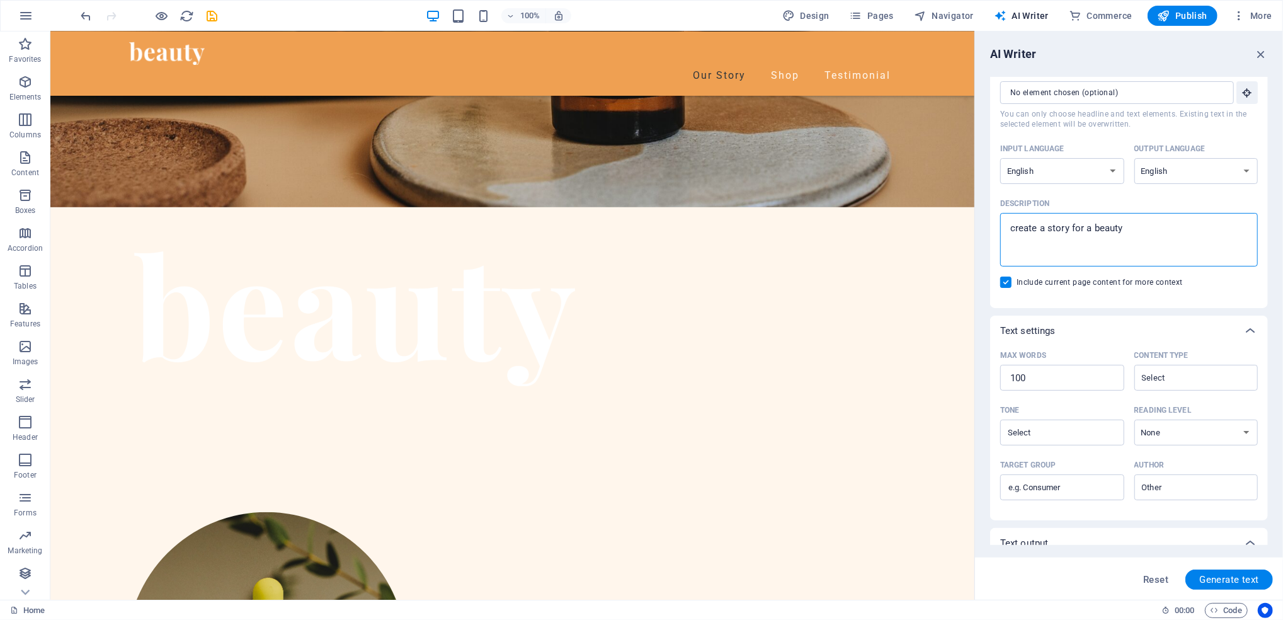
type textarea "x"
type textarea "create a story for a beauty br"
type textarea "x"
type textarea "create a story for a beauty bra"
type textarea "x"
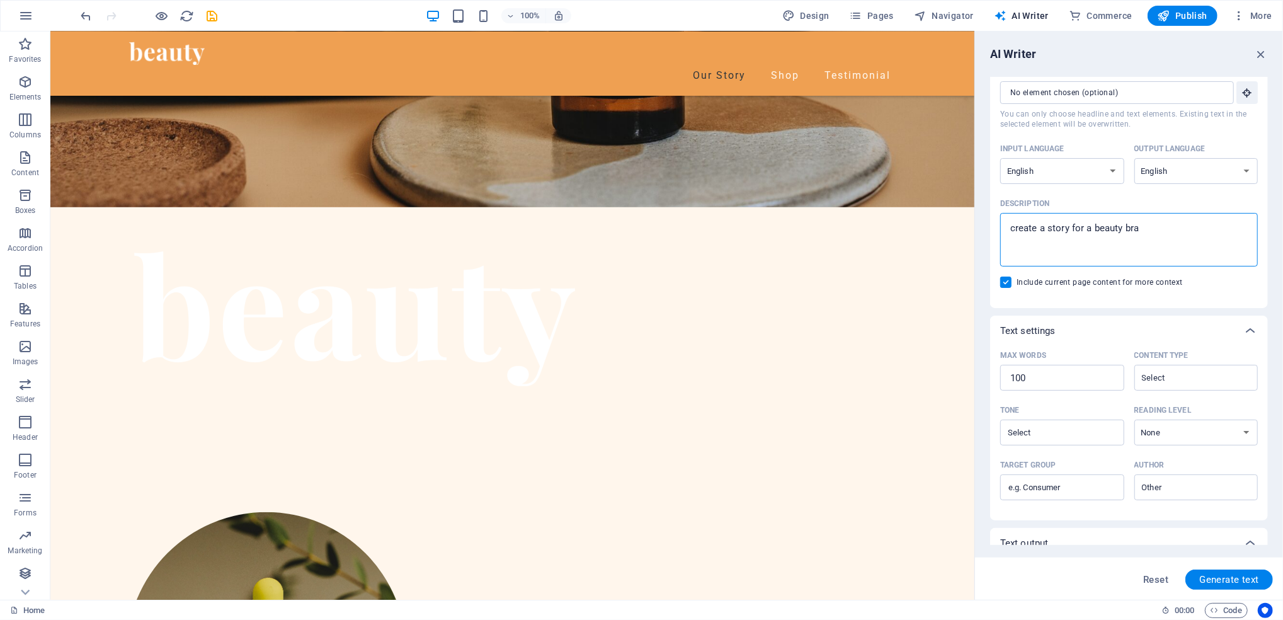
type textarea "create a story for a beauty bran"
type textarea "x"
type textarea "create a story for a beauty branc"
type textarea "x"
type textarea "create a story for a beauty bran"
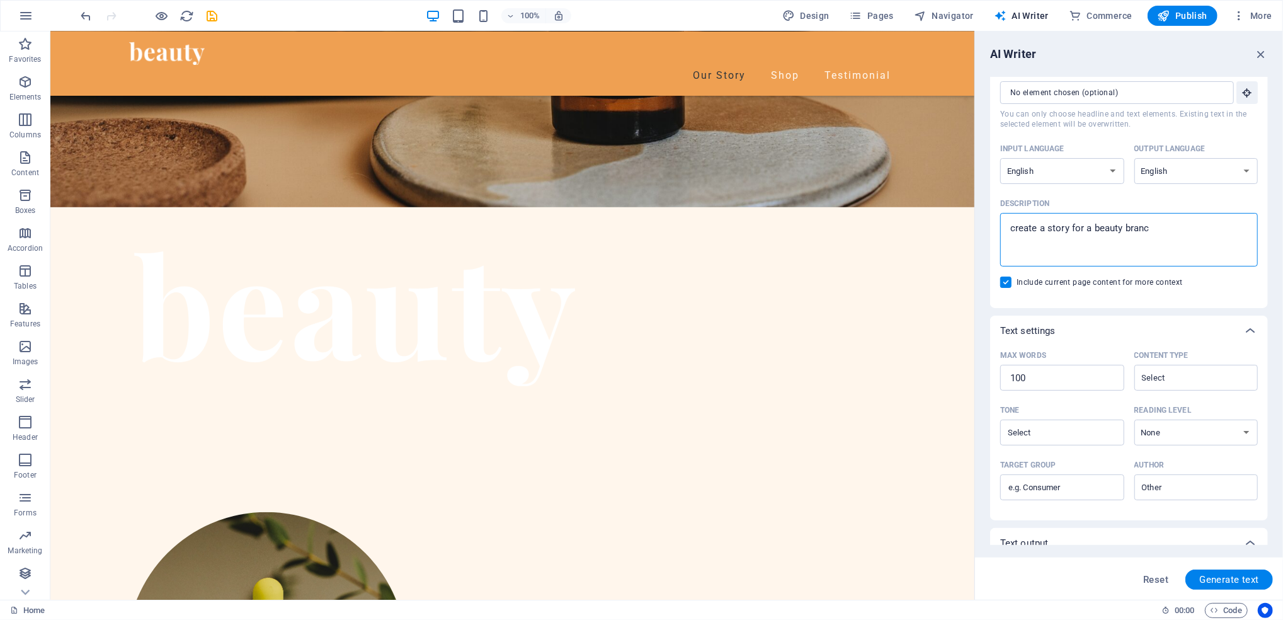
type textarea "x"
type textarea "create a story for a beauty bra"
type textarea "x"
type textarea "create a story for a beauty bran"
type textarea "x"
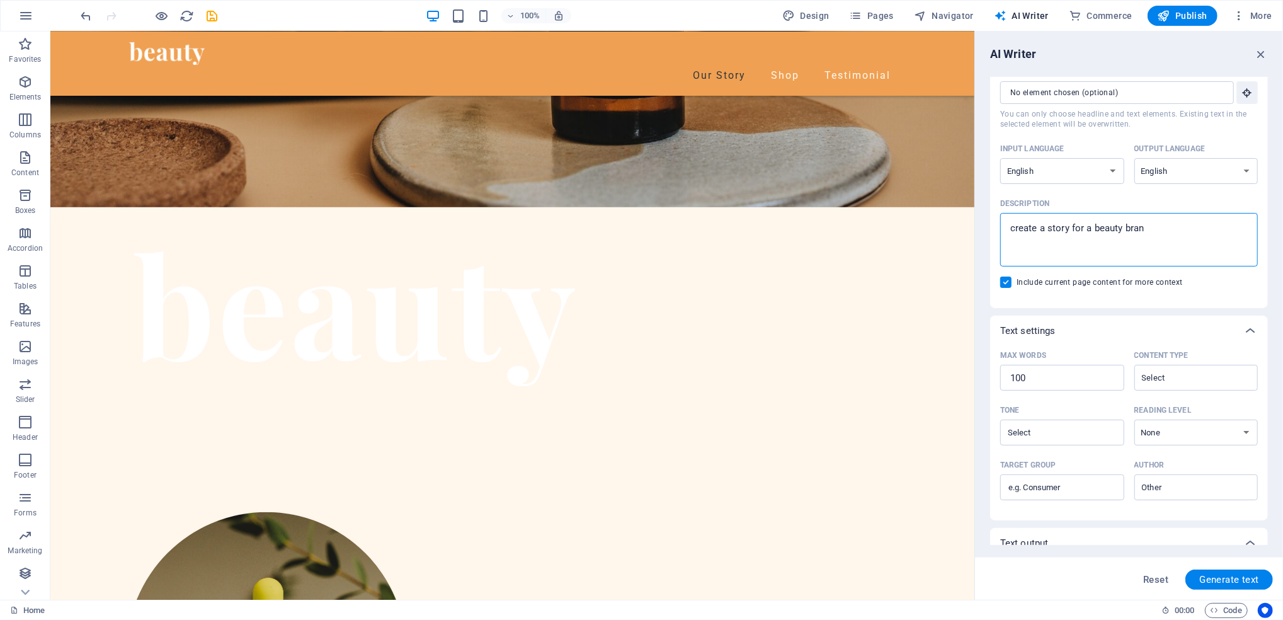
type textarea "create a story for a beauty brand"
type textarea "x"
type textarea "create a story for a beauty brand"
type textarea "x"
type textarea "create a story for a beauty brand f"
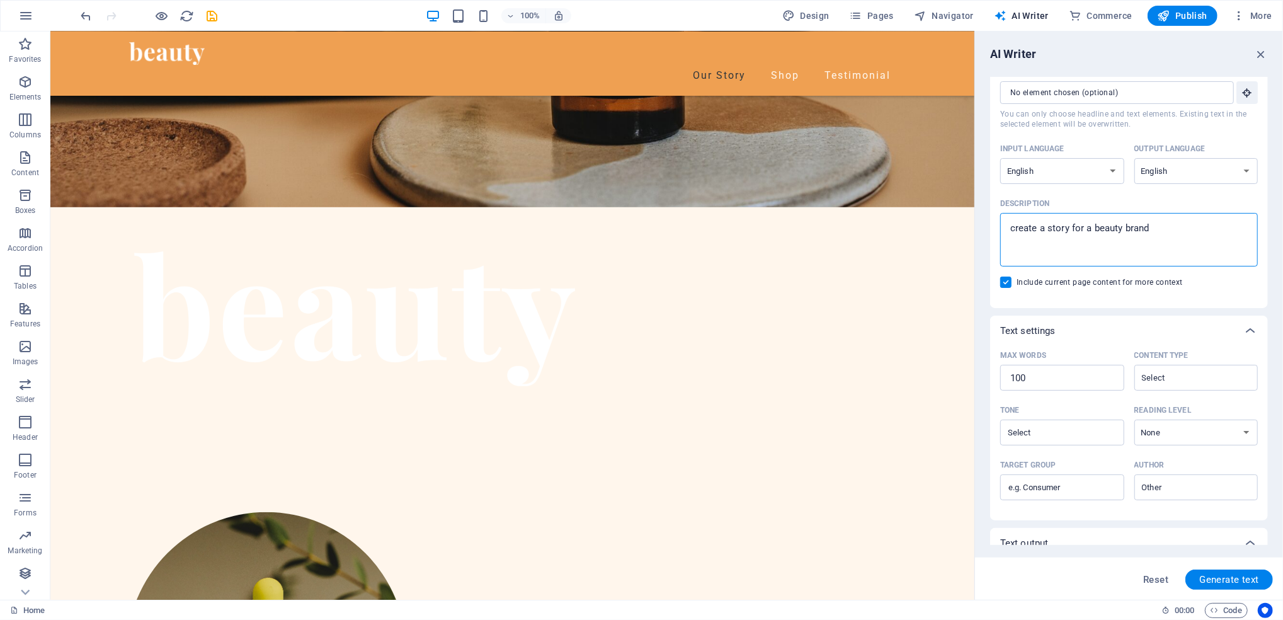
type textarea "x"
type textarea "create a story for a beauty brand fo"
type textarea "x"
type textarea "create a story for a beauty brand for"
type textarea "x"
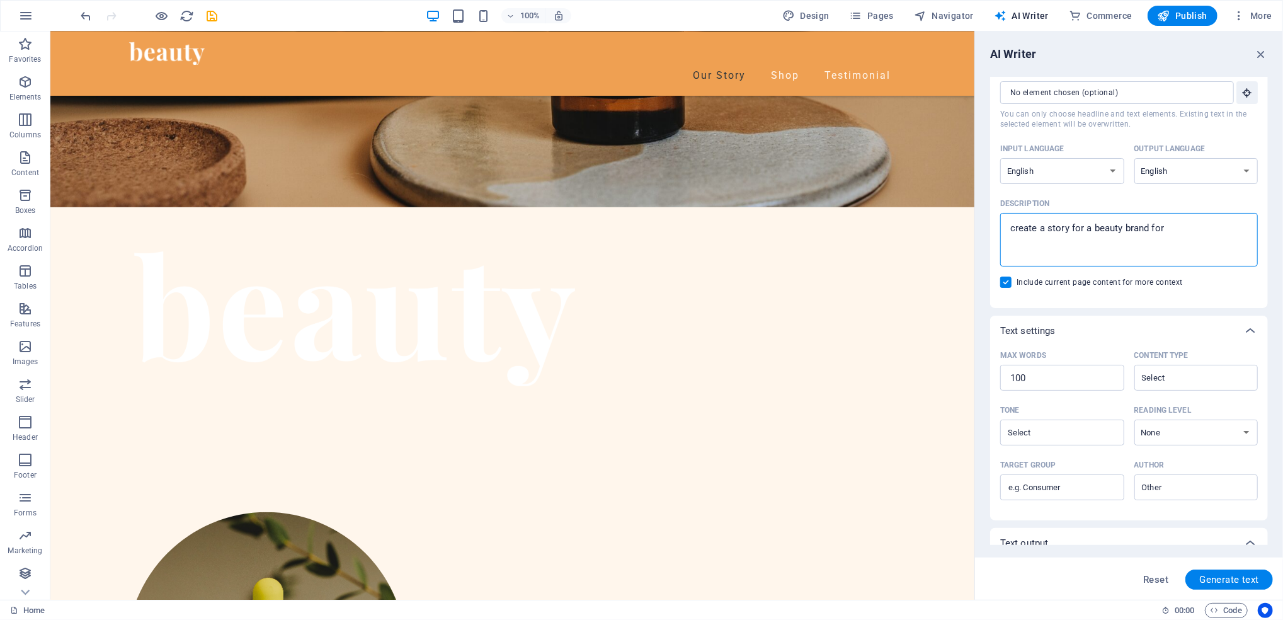
type textarea "create a story for a beauty brand for"
type textarea "x"
type textarea "create a story for a beauty brand for"
type textarea "x"
type textarea "create a story for a beauty brand fo"
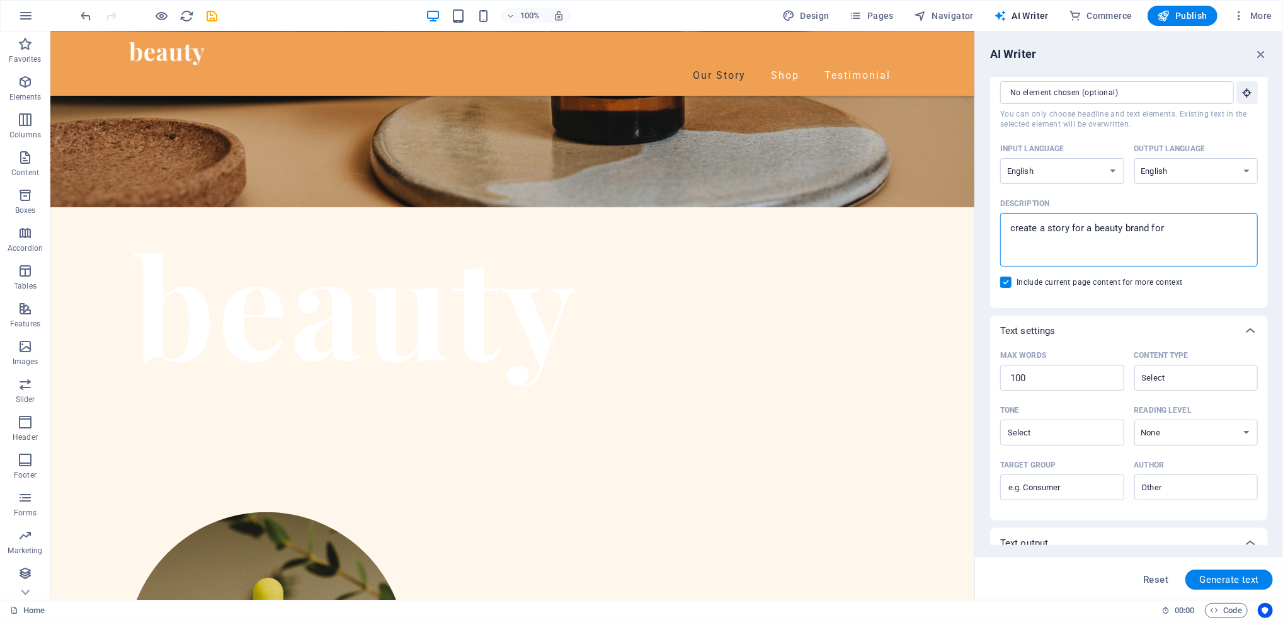
type textarea "x"
type textarea "create a story for a beauty brand f"
type textarea "x"
type textarea "create a story for a beauty brand"
type textarea "x"
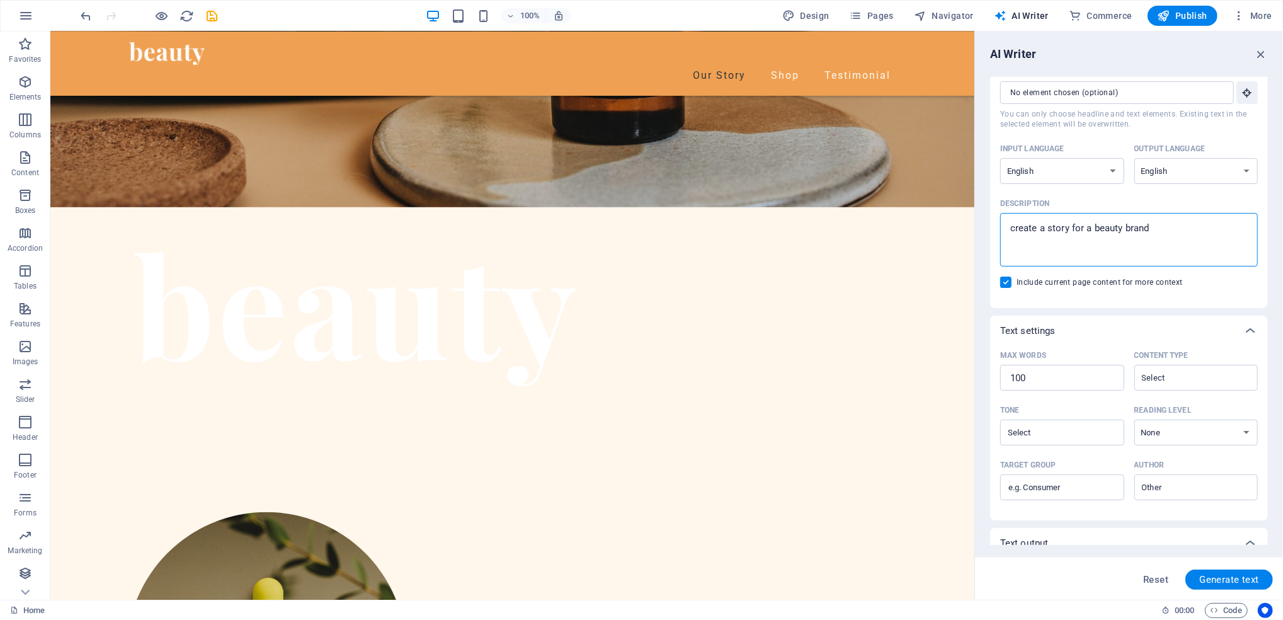
type textarea "create a story for a beauty brand w"
type textarea "x"
type textarea "create a story for a beauty brand wi"
type textarea "x"
type textarea "create a story for a beauty brand wit"
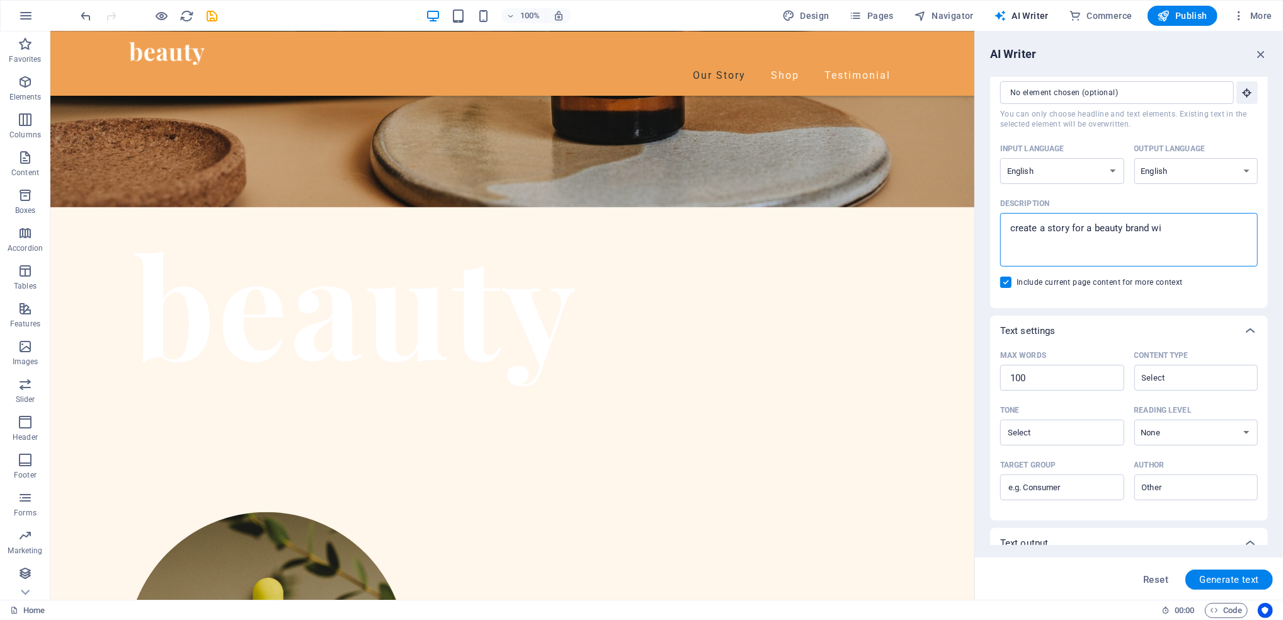
type textarea "x"
type textarea "create a story for a beauty brand with"
type textarea "x"
type textarea "create a story for a beauty brand with"
type textarea "x"
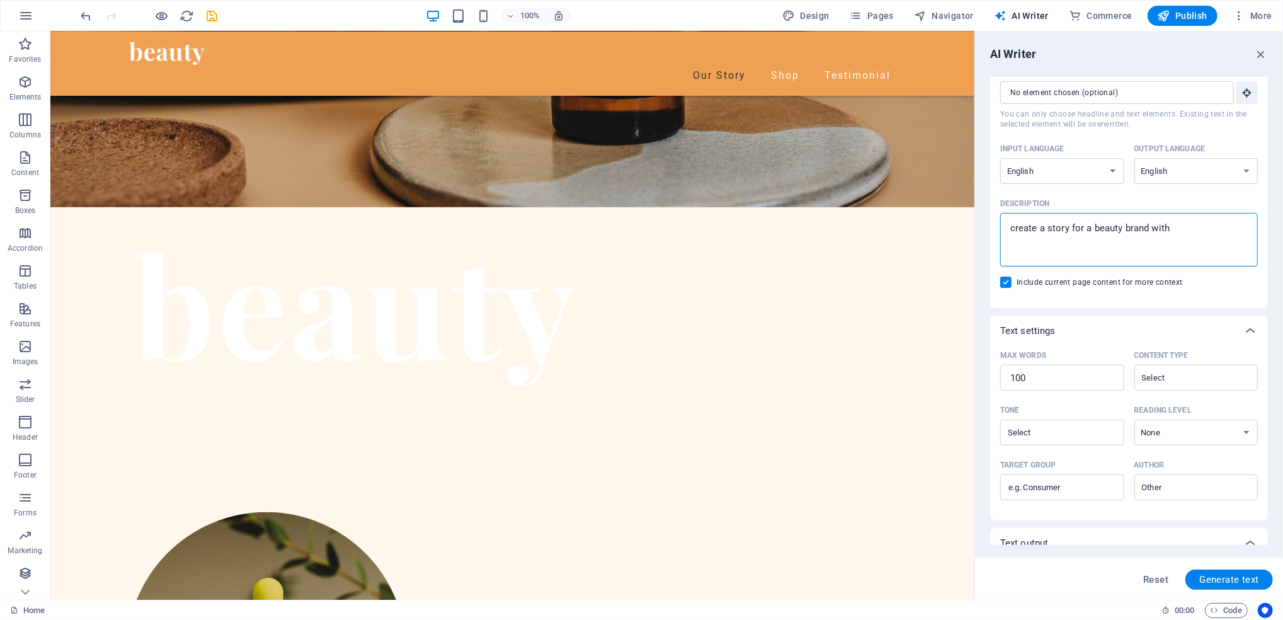
type textarea "create a story for a beauty brand with n"
type textarea "x"
type textarea "create a story for a beauty brand with na"
type textarea "x"
type textarea "create a story for a beauty brand with nat"
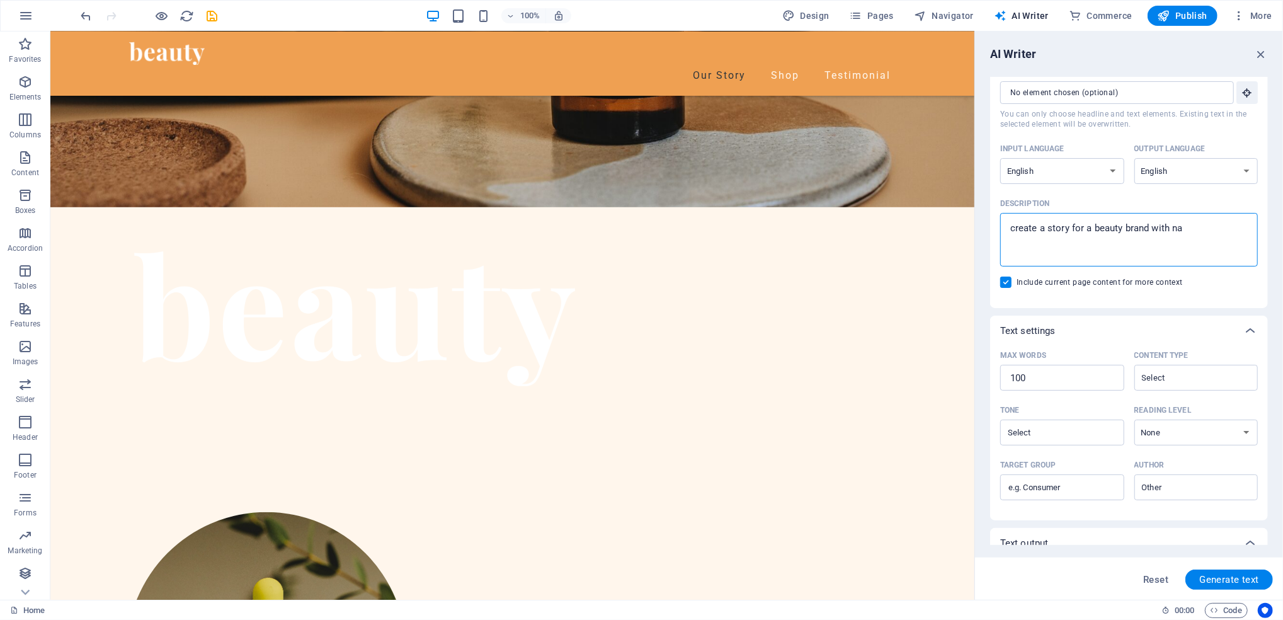
type textarea "x"
type textarea "create a story for a beauty brand with natu"
type textarea "x"
type textarea "create a story for a beauty brand with natur"
type textarea "x"
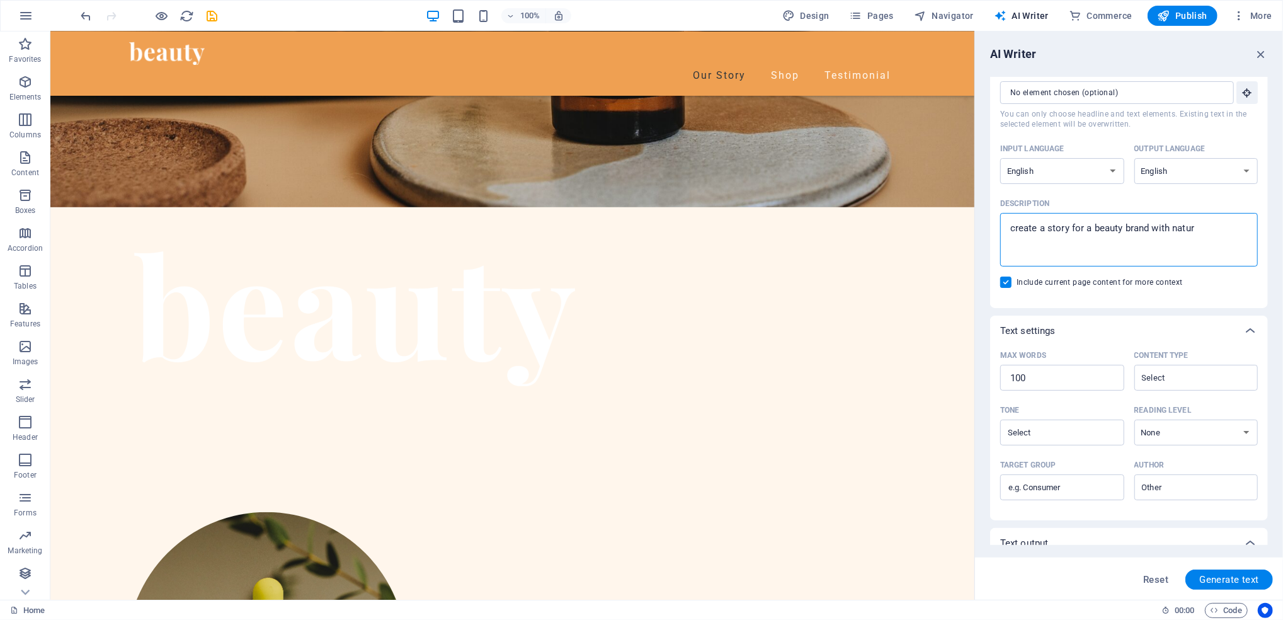
type textarea "create a story for a beauty brand with nature"
type textarea "x"
type textarea "create a story for a beauty brand with nature"
type textarea "x"
type textarea "create a story for a beauty brand with nature p"
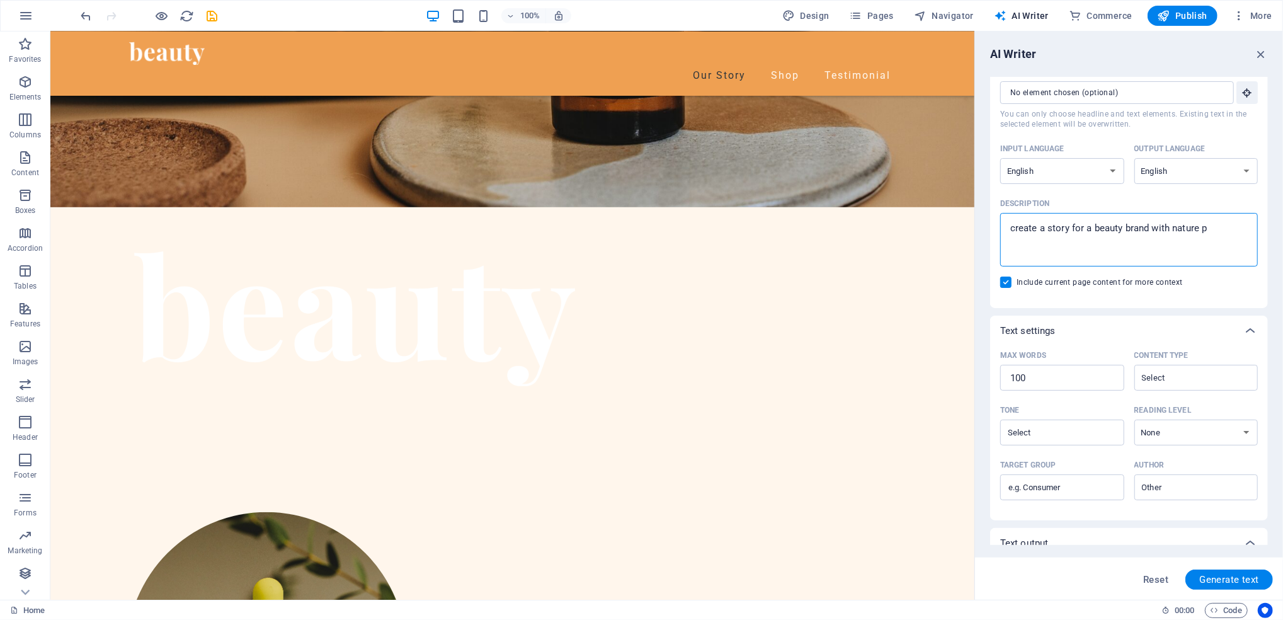
type textarea "x"
type textarea "create a story for a beauty brand with nature po"
type textarea "x"
type textarea "create a story for a beauty brand with nature pow"
type textarea "x"
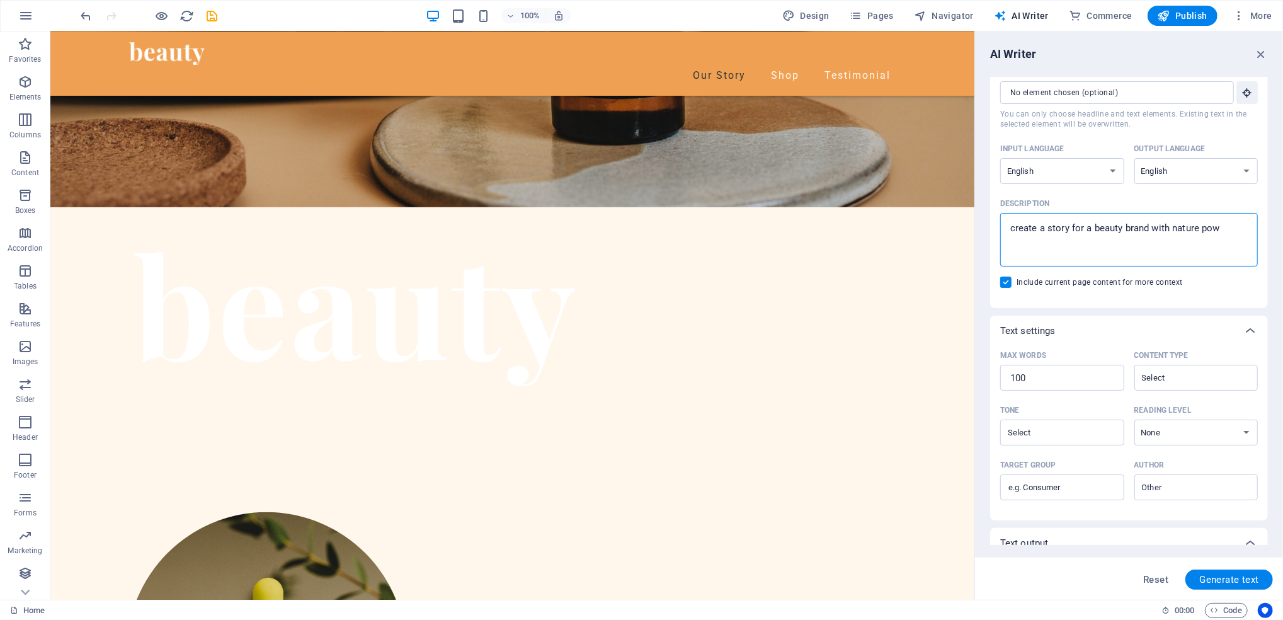
type textarea "create a story for a beauty brand with nature powe"
type textarea "x"
type textarea "create a story for a beauty brand with nature power"
type textarea "x"
type textarea "create a story for a beauty brand with nature power"
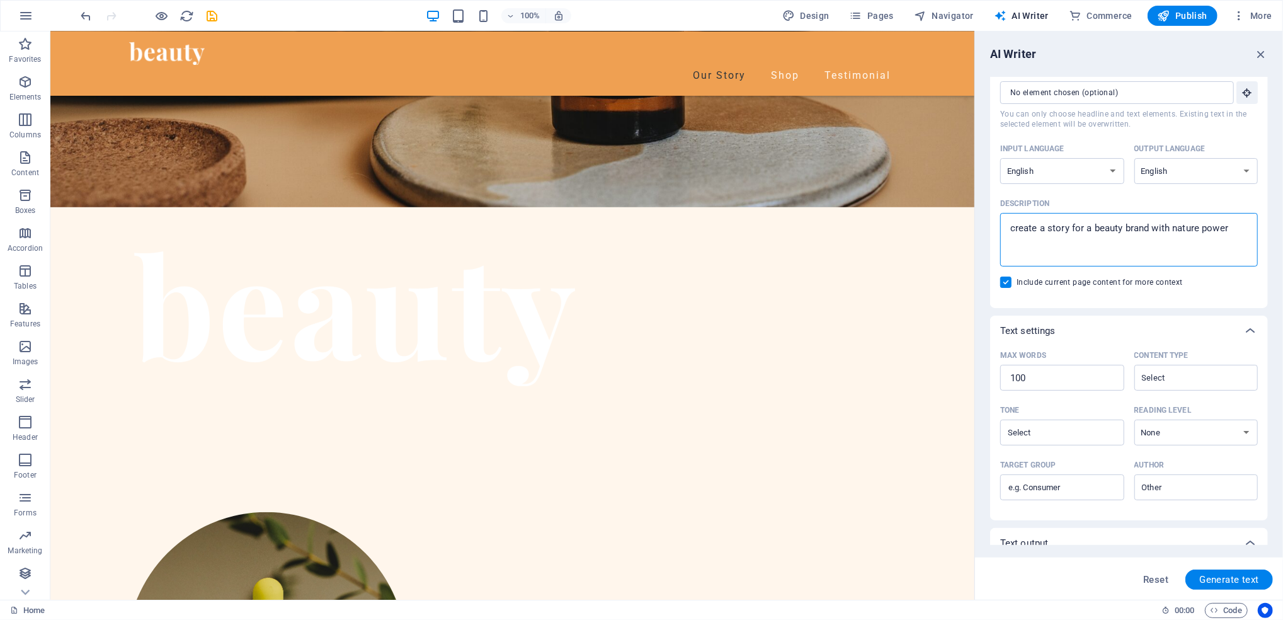
type textarea "x"
type textarea "create a story for a beauty brand with nature power o"
type textarea "x"
type textarea "create a story for a beauty brand with nature power of"
type textarea "x"
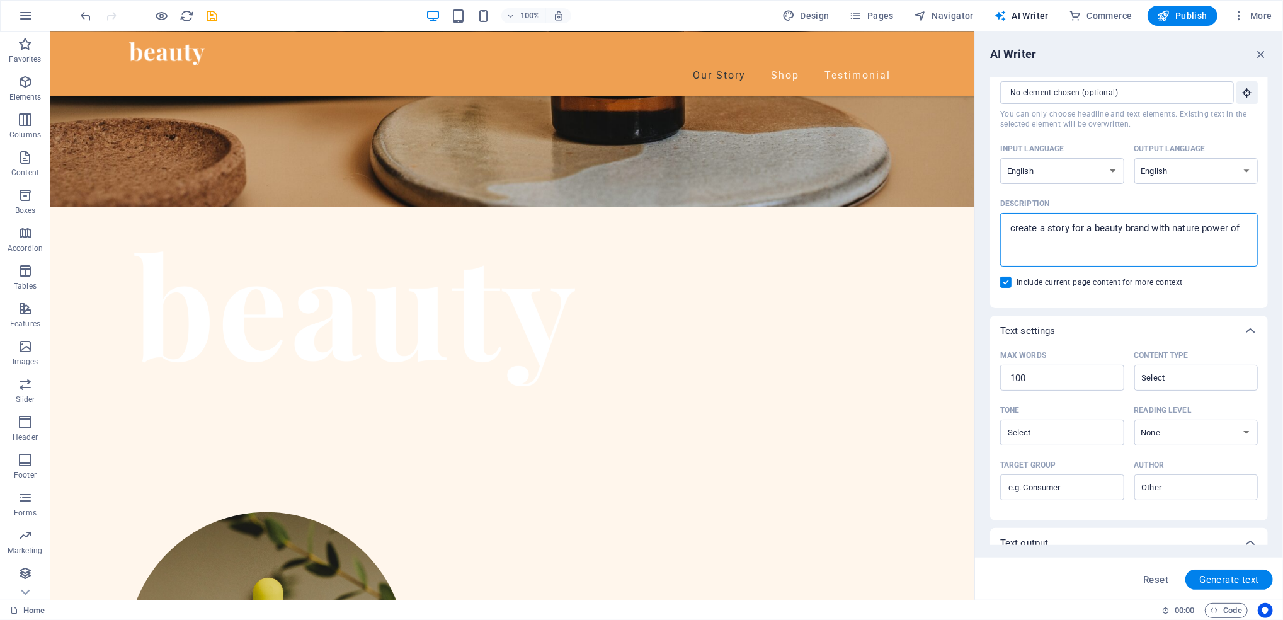
type textarea "create a story for a beauty brand with nature power of"
type textarea "x"
type textarea "create a story for a beauty brand with nature power of a"
type textarea "x"
type textarea "create a story for a beauty brand with nature power of ay"
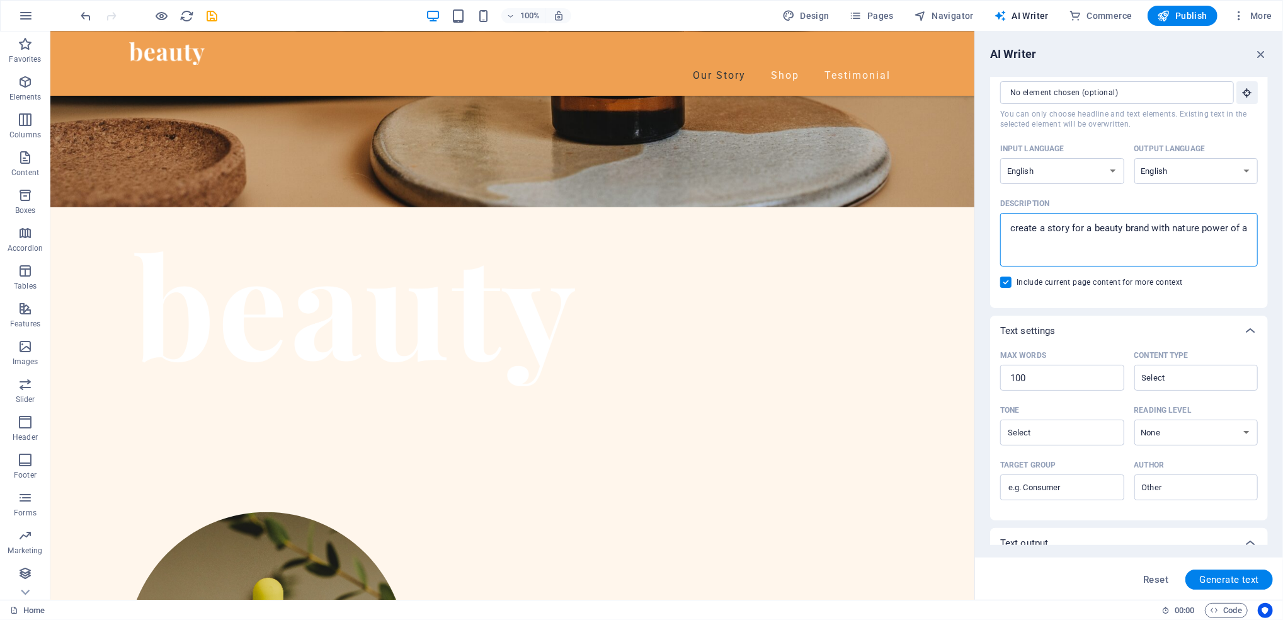
type textarea "x"
type textarea "create a story for a beauty brand with nature power of ayu"
type textarea "x"
type textarea "create a story for a beauty brand with nature power of ayur"
type textarea "x"
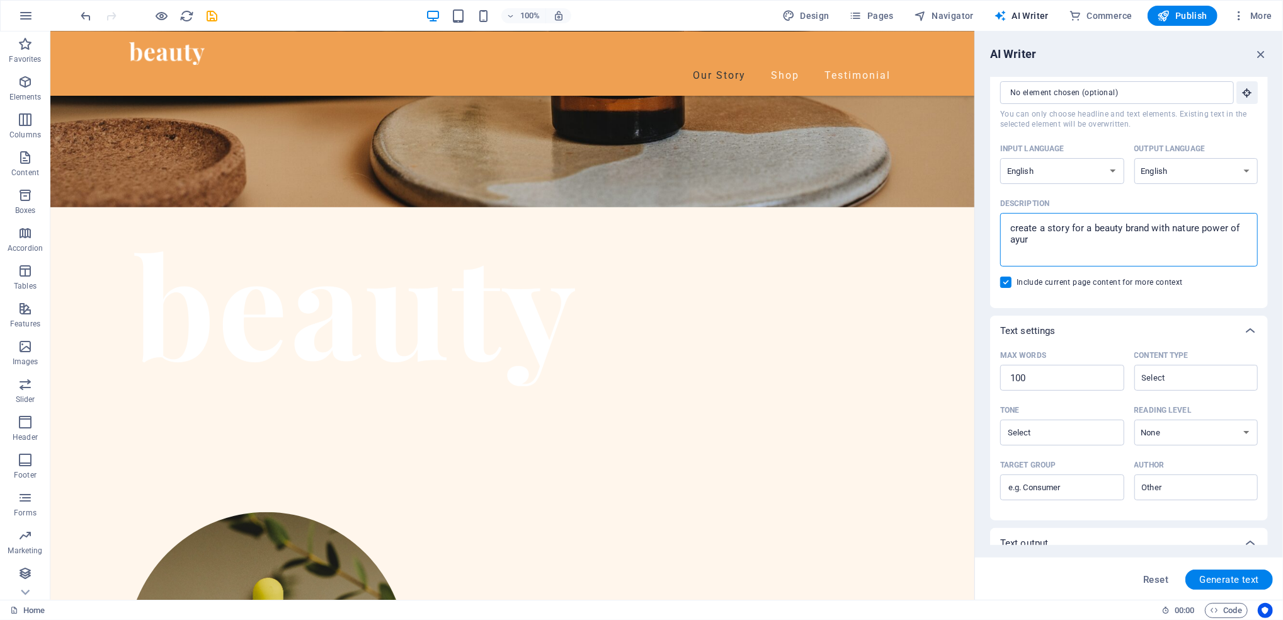
type textarea "create a story for a beauty brand with nature power of ayurv"
type textarea "x"
type textarea "create a story for a beauty brand with nature power of ayurve"
type textarea "x"
type textarea "create a story for a beauty brand with nature power of ayurved"
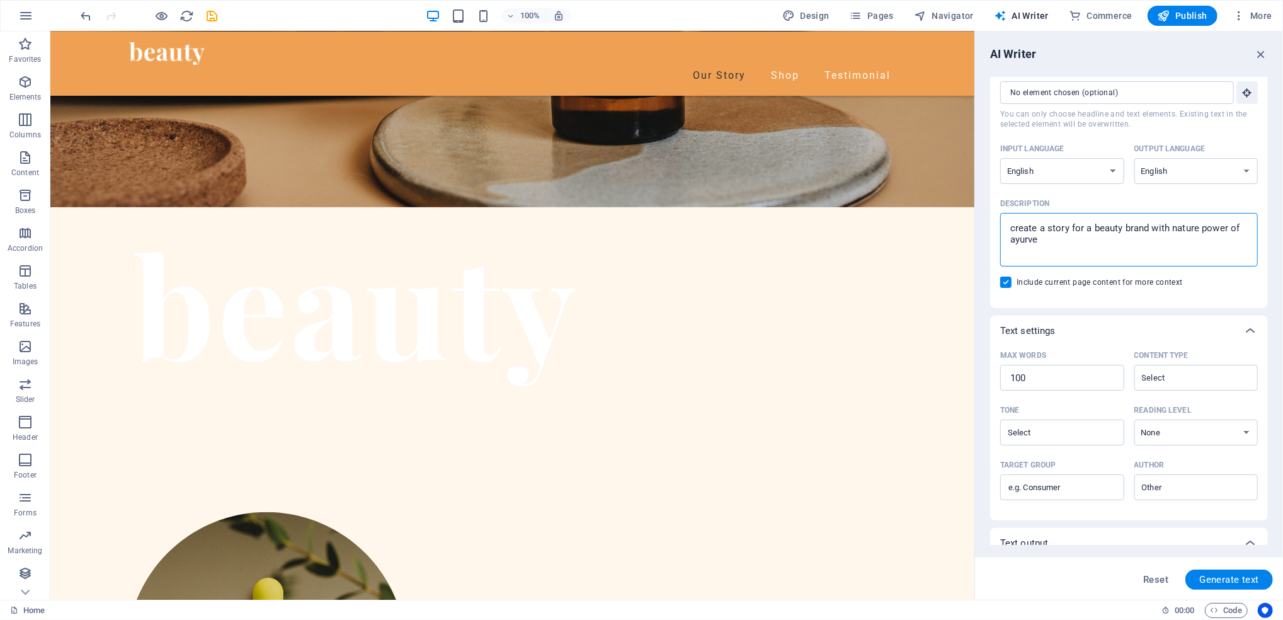
type textarea "x"
type textarea "create a story for a beauty brand with nature power of ayurveda"
type textarea "x"
type textarea "create a story for a beauty brand with nature power of ayurveda"
type textarea "x"
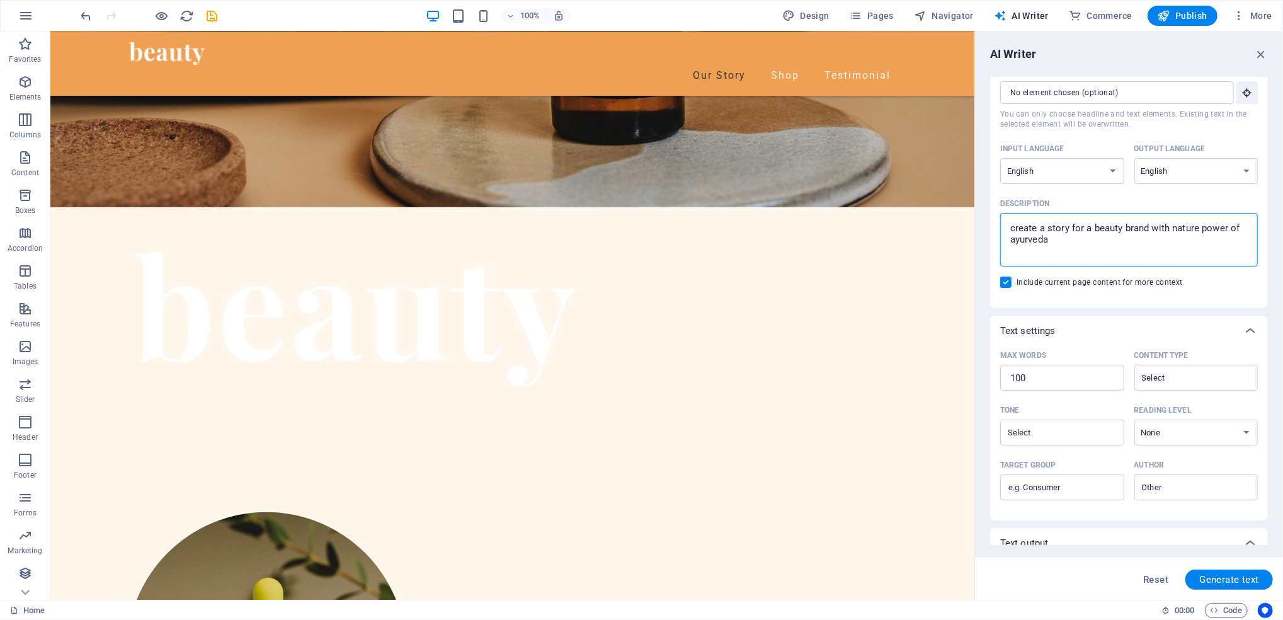
type textarea "create a story for a beauty brand with nature power of ayurveda f"
type textarea "x"
type textarea "create a story for a beauty brand with nature power of ayurveda fo"
type textarea "x"
type textarea "create a story for a beauty brand with nature power of ayurveda for"
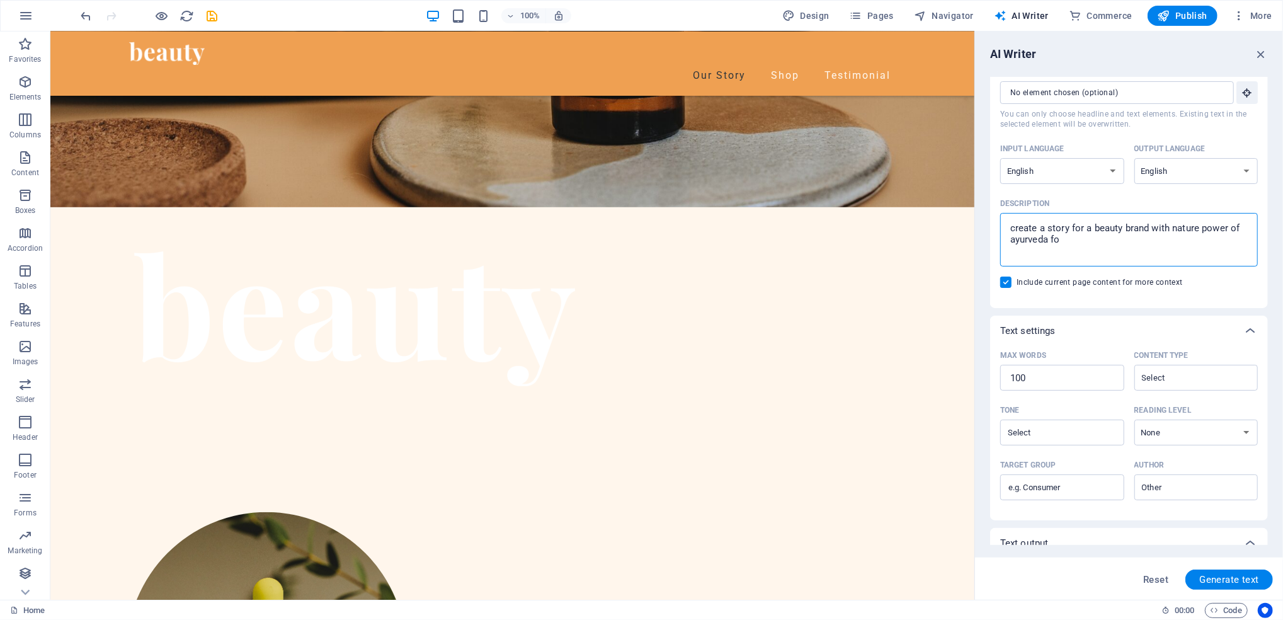
type textarea "x"
type textarea "create a story for a beauty brand with nature power of ayurveda for"
type textarea "x"
type textarea "create a story for a beauty brand with nature power of ayurveda for g"
type textarea "x"
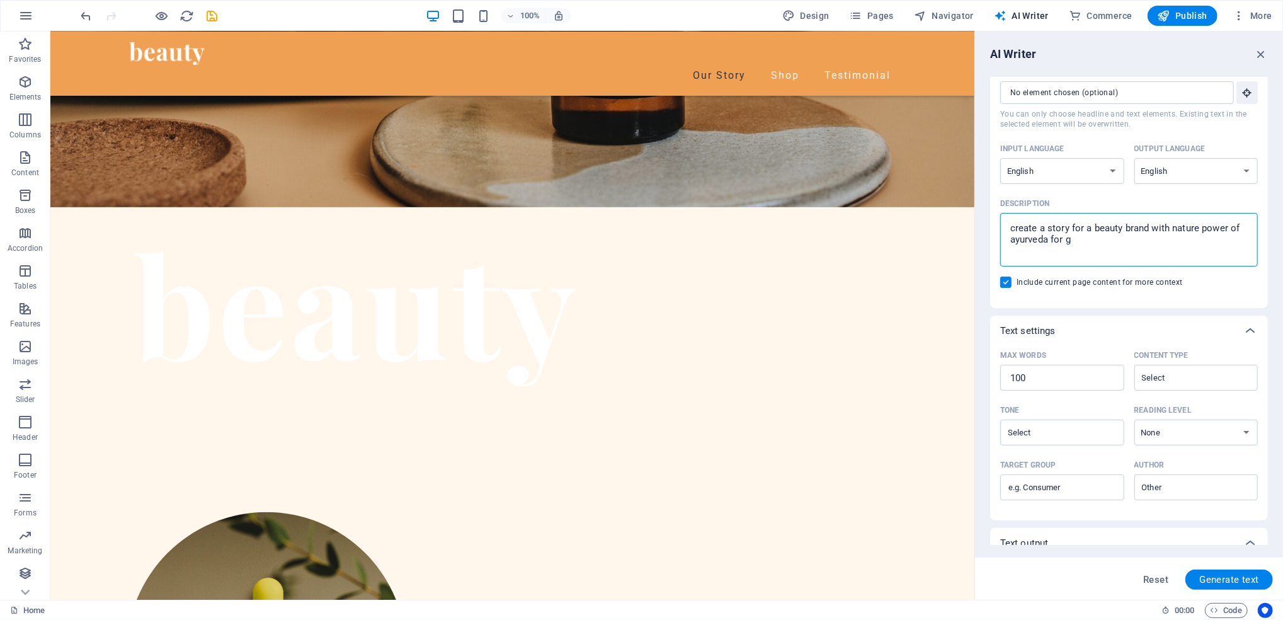
type textarea "create a story for a beauty brand with nature power of ayurveda for ge"
type textarea "x"
type textarea "create a story for a beauty brand with nature power of ayurveda for gel"
type textarea "x"
type textarea "create a story for a beauty brand with nature power of ayurveda for gel"
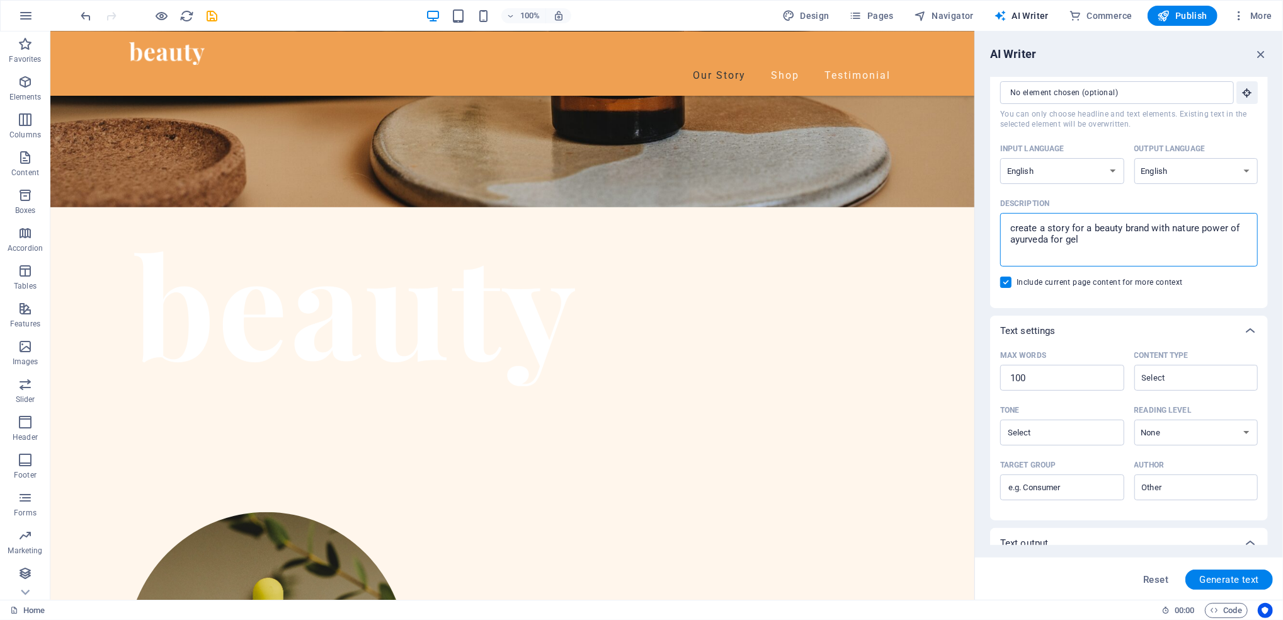
type textarea "x"
type textarea "create a story for a beauty brand with nature power of ayurveda for gel ,"
type textarea "x"
type textarea "create a story for a beauty brand with nature power of ayurveda for gel ,"
type textarea "x"
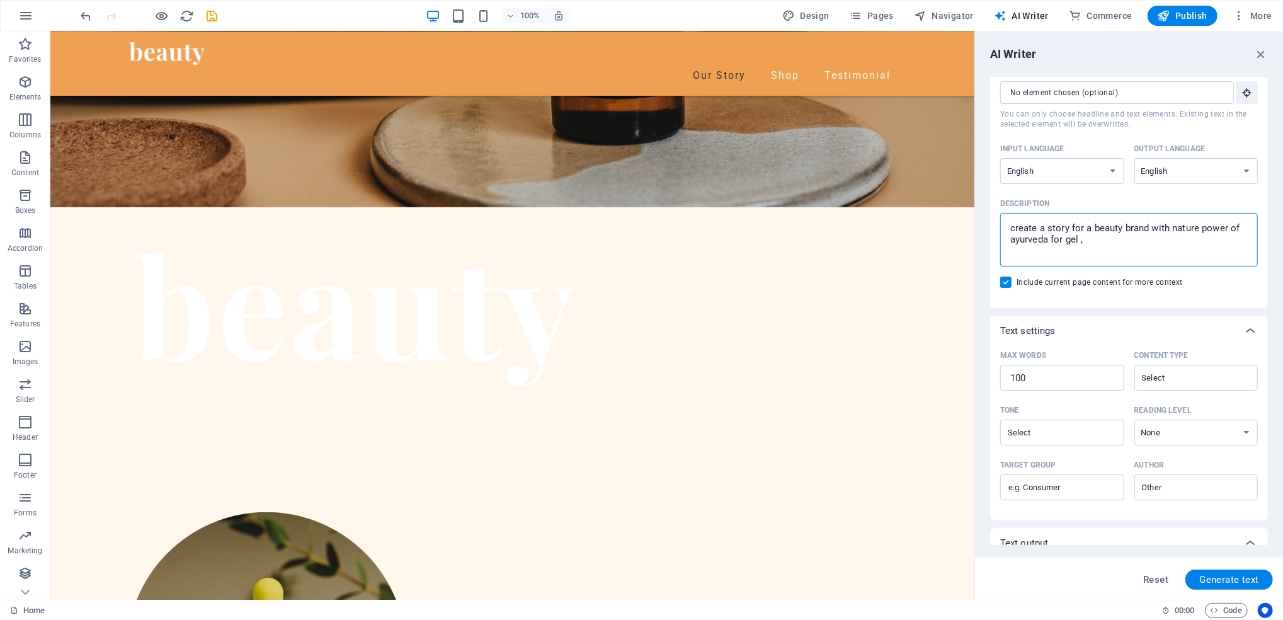
type textarea "create a story for a beauty brand with nature power of ayurveda for gel , b"
type textarea "x"
type textarea "create a story for a beauty brand with nature power of ayurveda for gel , bo"
type textarea "x"
type textarea "create a story for a beauty brand with nature power of ayurveda for gel , bod"
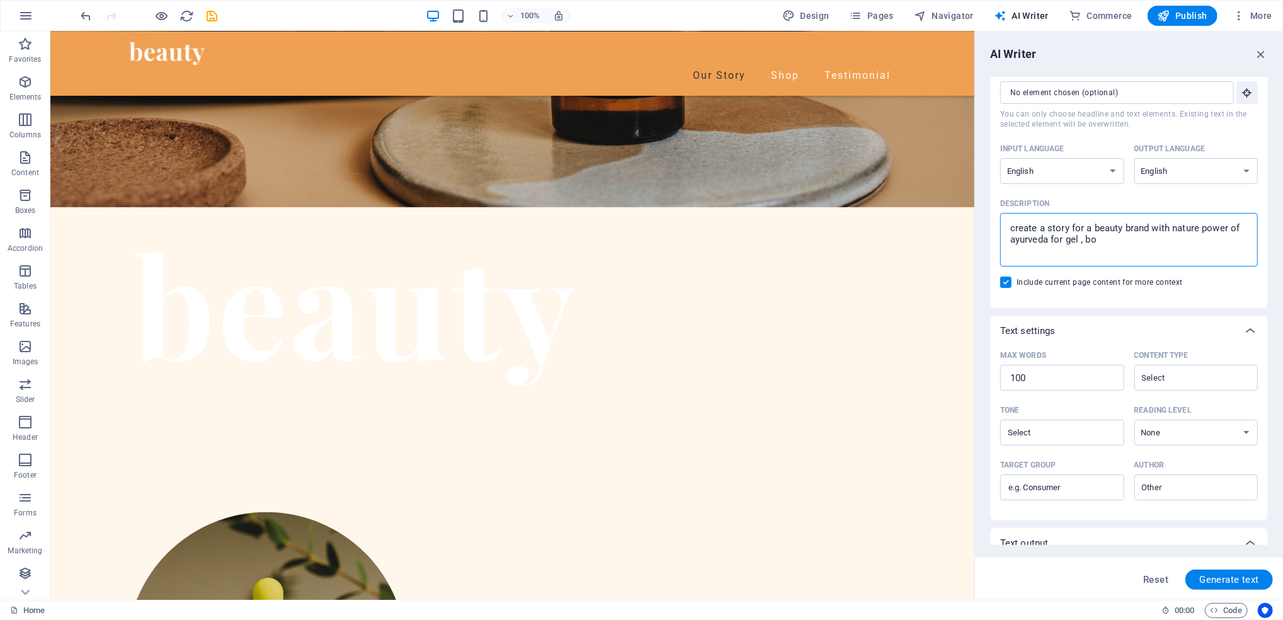
type textarea "x"
type textarea "create a story for a beauty brand with nature power of ayurveda for gel , body"
click at [962, 464] on button "Generate text" at bounding box center [1229, 579] width 88 height 20
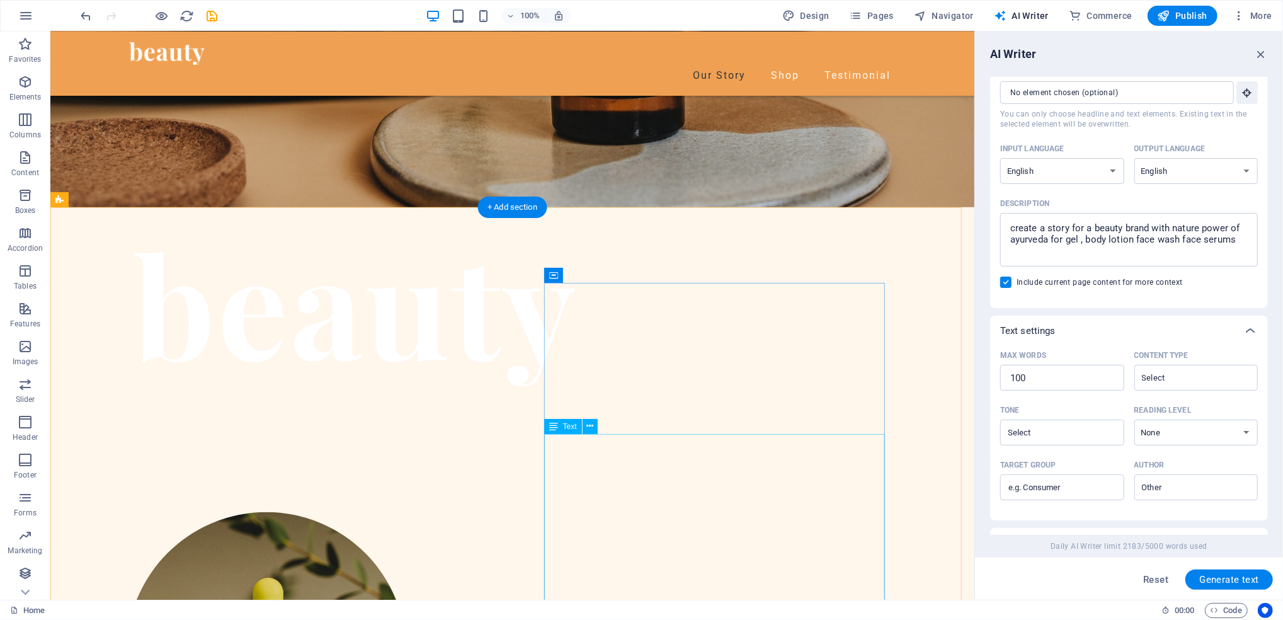
scroll to position [317, 0]
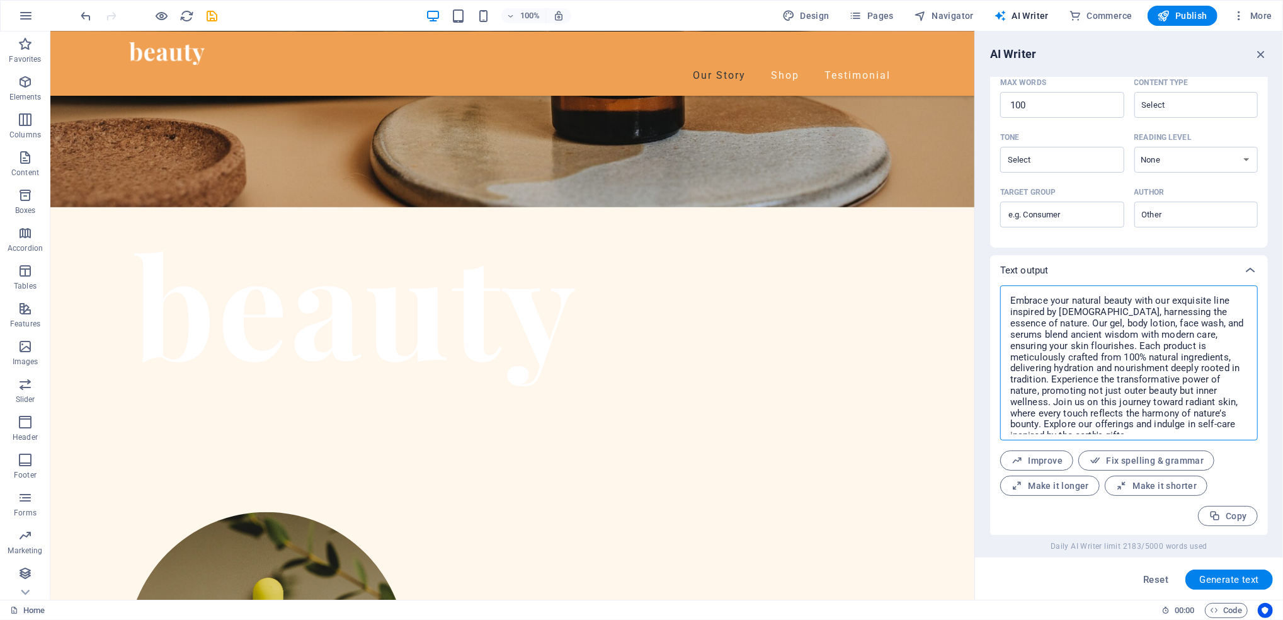
click at [962, 387] on textarea "Embrace your natural beauty with our exquisite line inspired by [DEMOGRAPHIC_DA…" at bounding box center [1128, 363] width 245 height 142
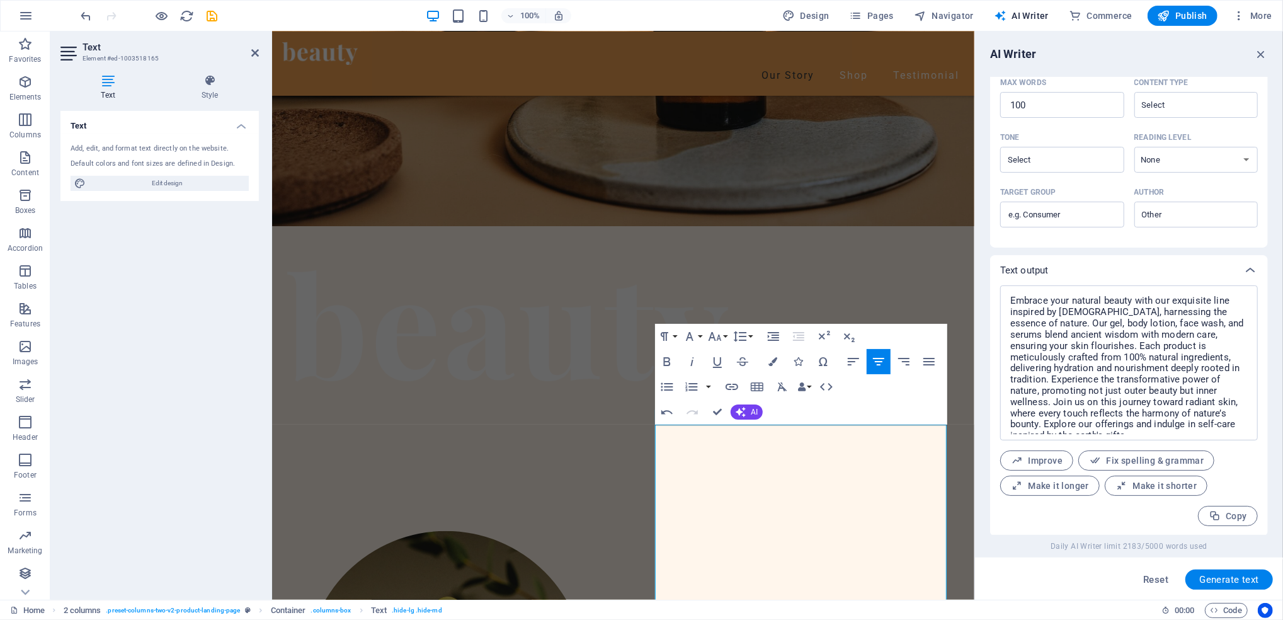
scroll to position [9312, 1]
click at [962, 57] on icon "button" at bounding box center [1261, 54] width 14 height 14
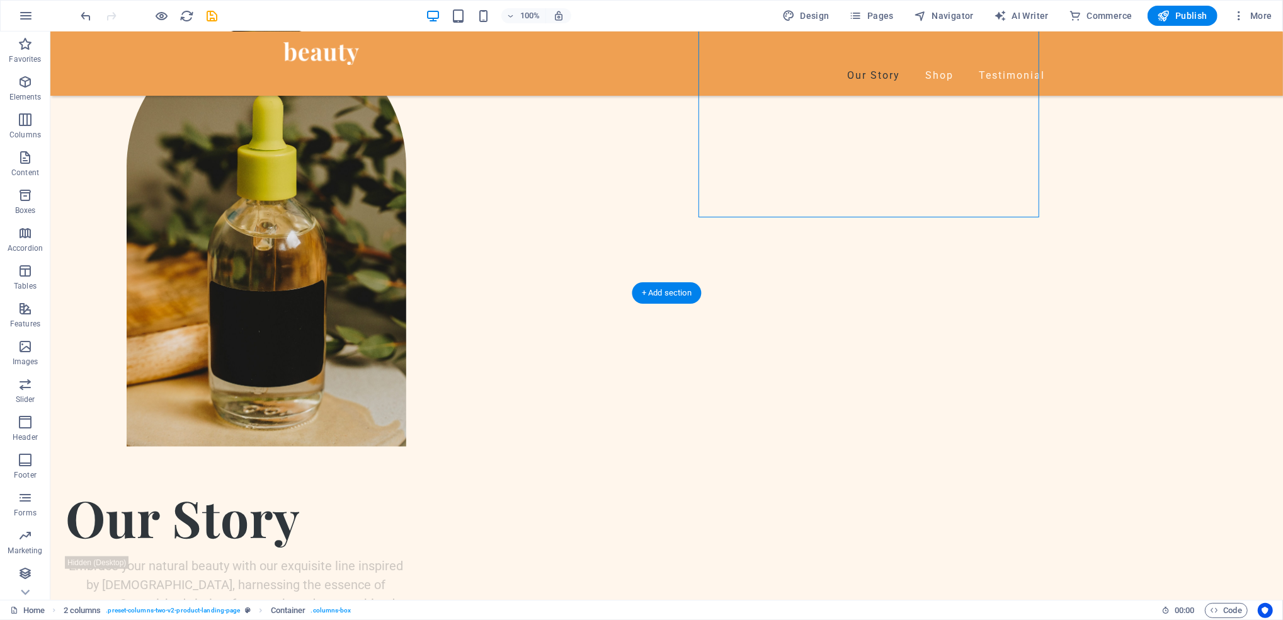
scroll to position [989, 0]
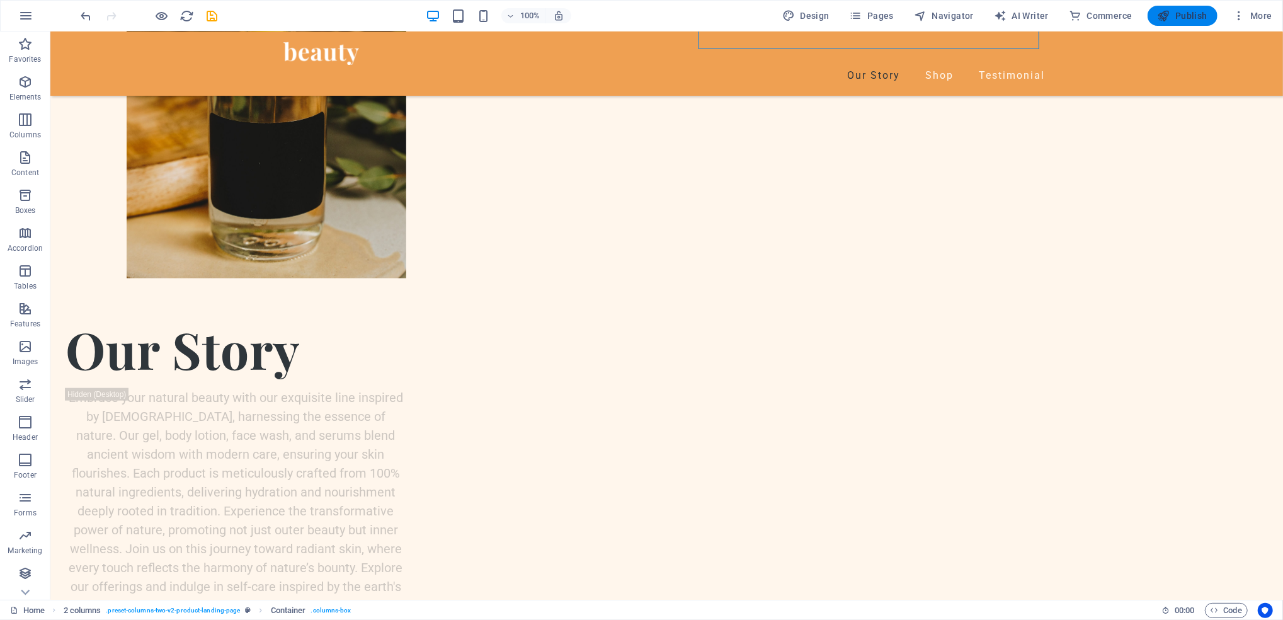
click at [962, 16] on span "Publish" at bounding box center [1183, 15] width 50 height 13
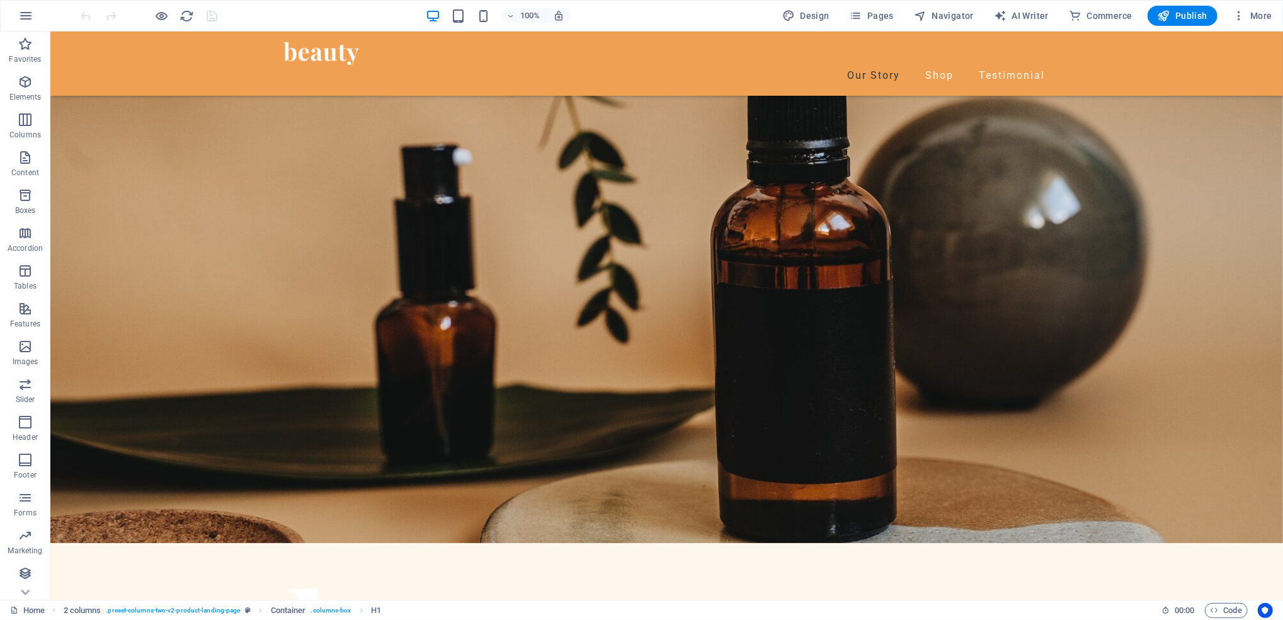
scroll to position [406, 0]
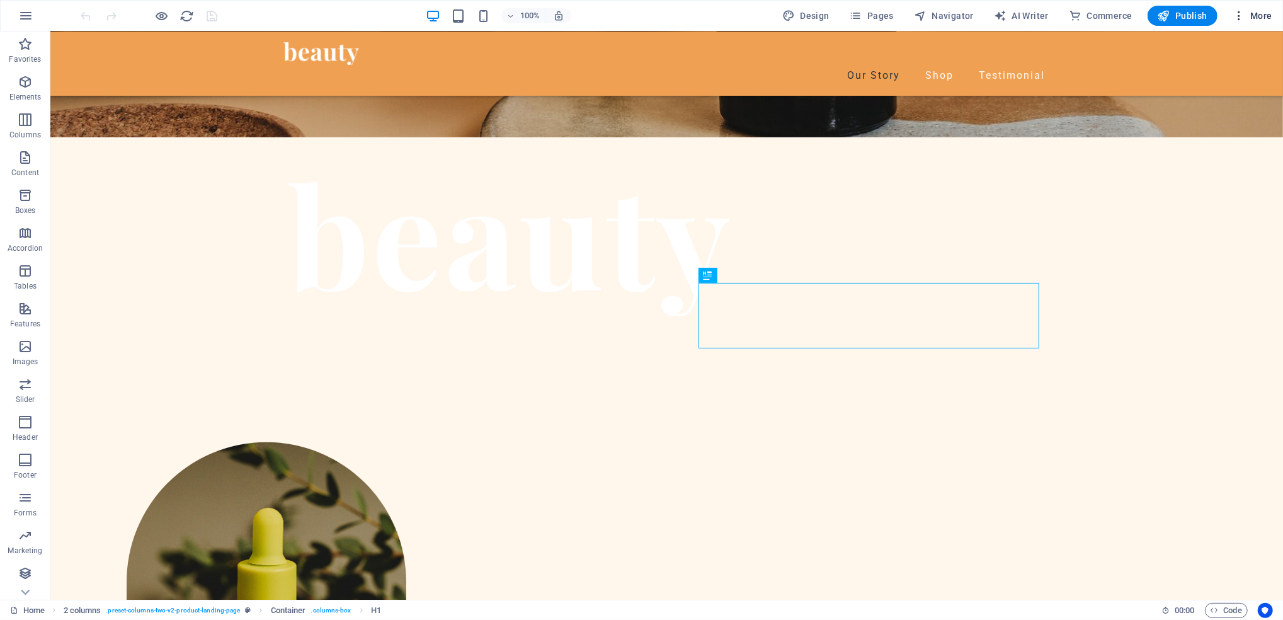
click at [1243, 16] on icon "button" at bounding box center [1238, 15] width 13 height 13
click at [1237, 13] on icon "button" at bounding box center [1238, 15] width 13 height 13
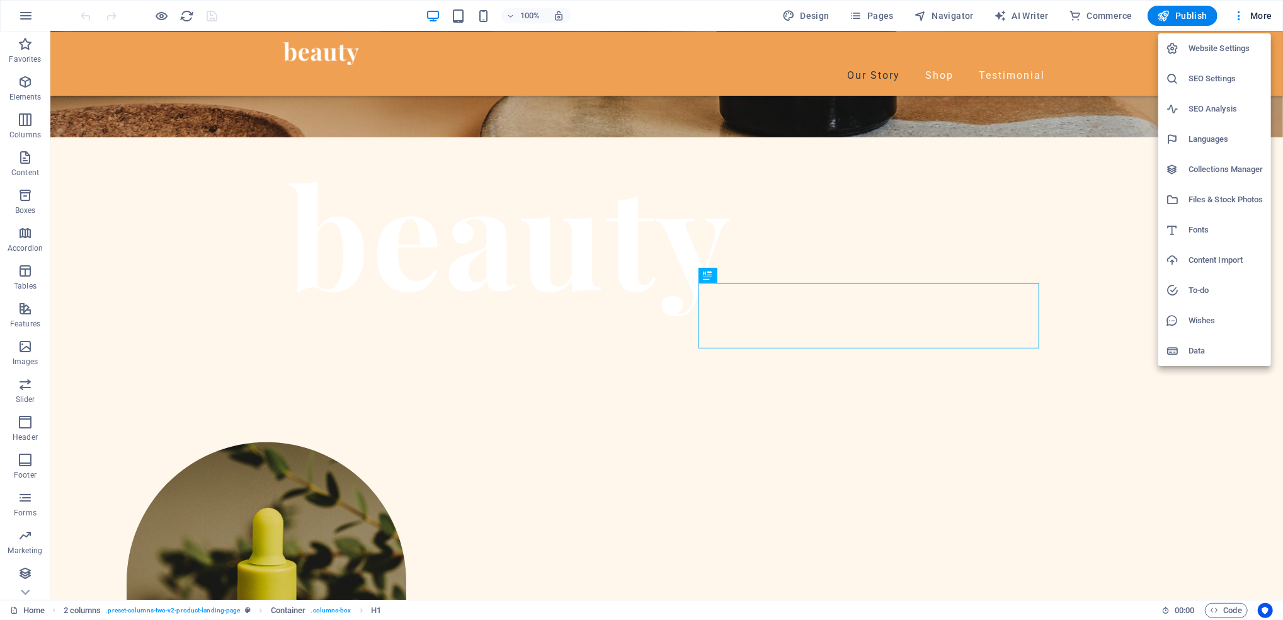
click at [1210, 84] on h6 "SEO Settings" at bounding box center [1225, 78] width 75 height 15
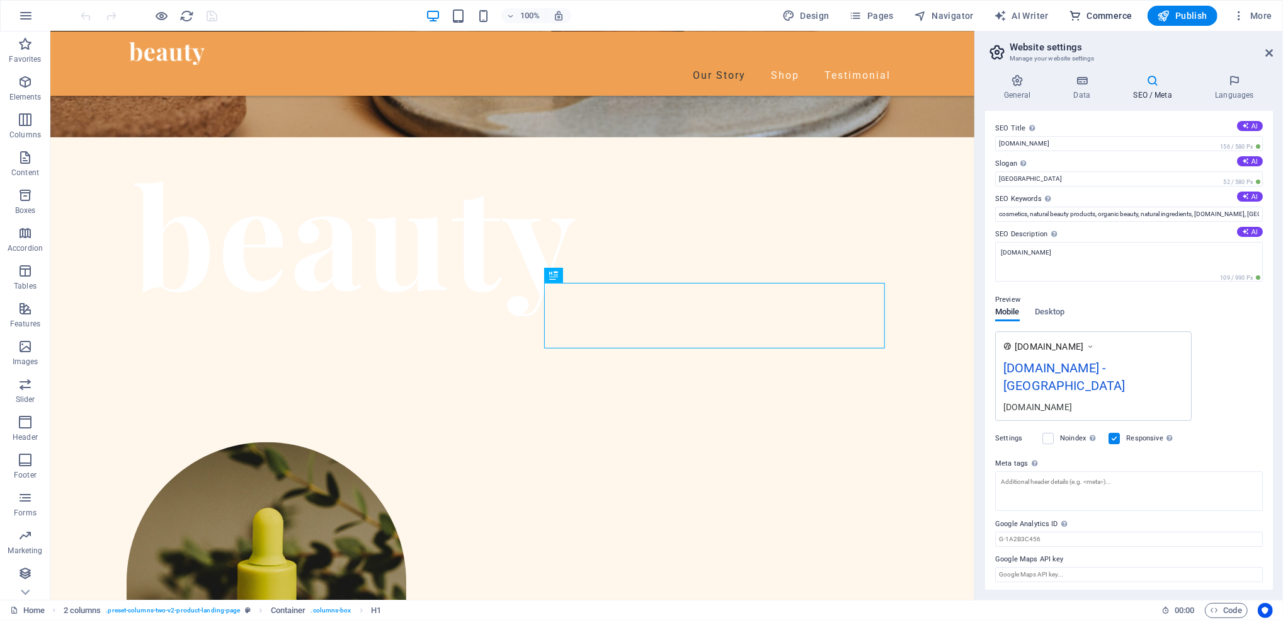
click at [1094, 18] on span "Commerce" at bounding box center [1101, 15] width 64 height 13
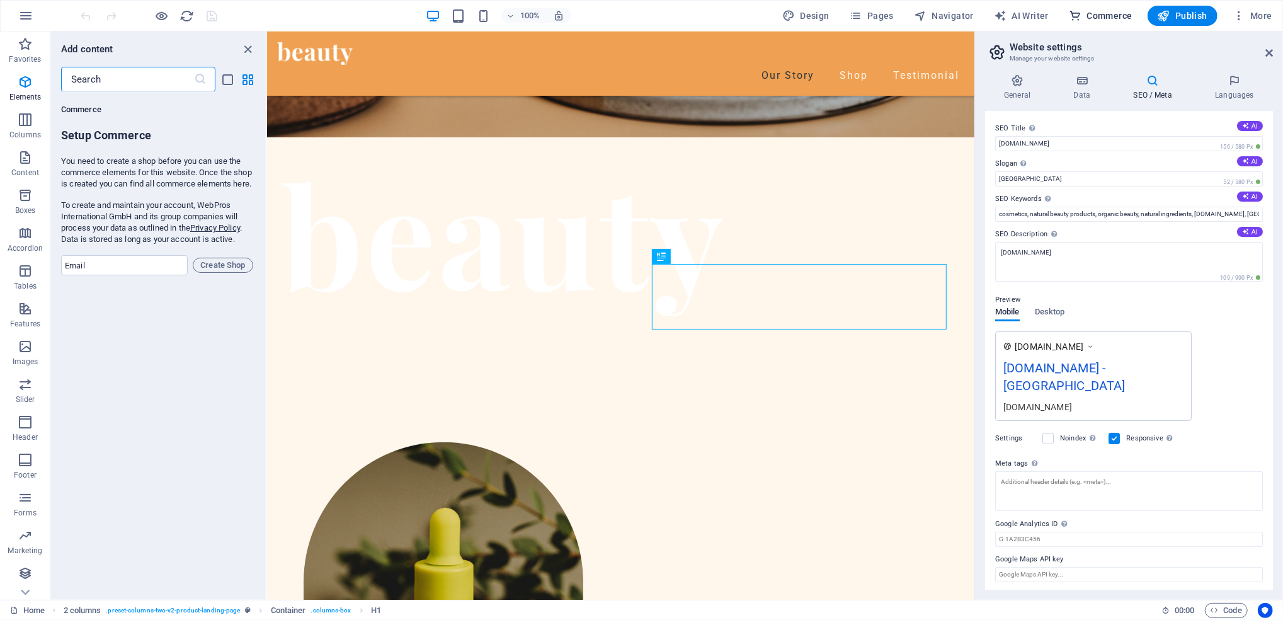
scroll to position [12136, 0]
click at [194, 76] on icon at bounding box center [200, 79] width 13 height 13
click at [845, 64] on nav "Our Story Shop Testimonial" at bounding box center [619, 74] width 687 height 21
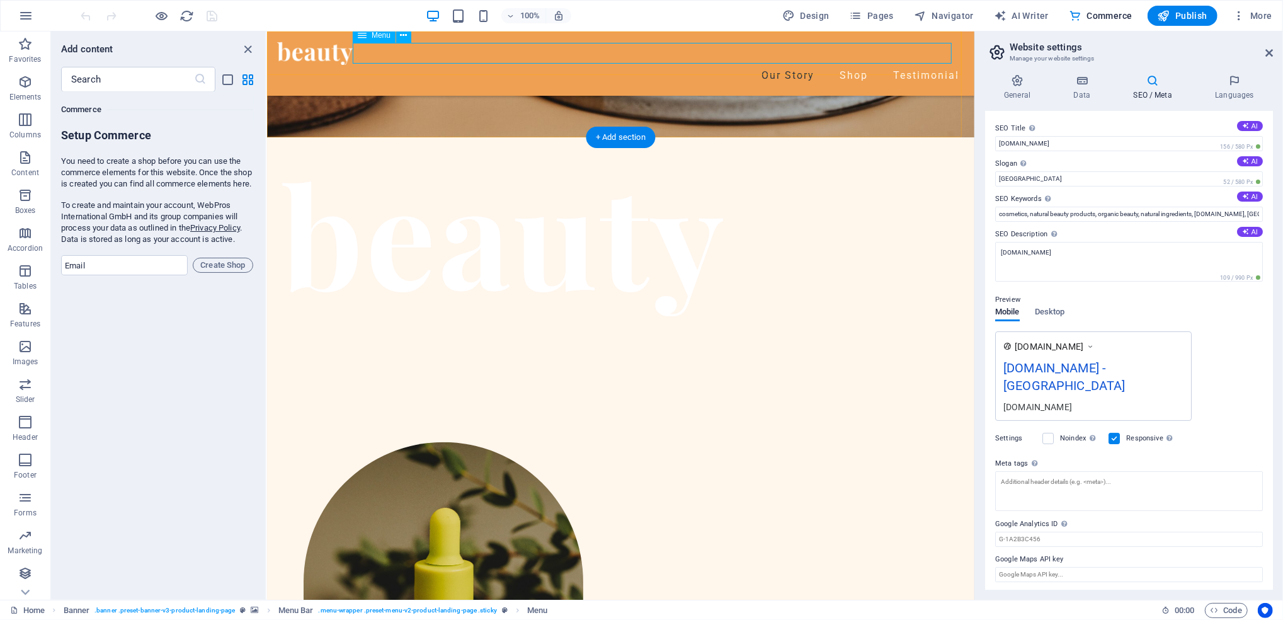
click at [827, 64] on nav "Our Story Shop Testimonial" at bounding box center [619, 74] width 687 height 21
click at [828, 64] on nav "Our Story Shop Testimonial" at bounding box center [619, 74] width 687 height 21
select select "1"
select select
